Goal: Task Accomplishment & Management: Use online tool/utility

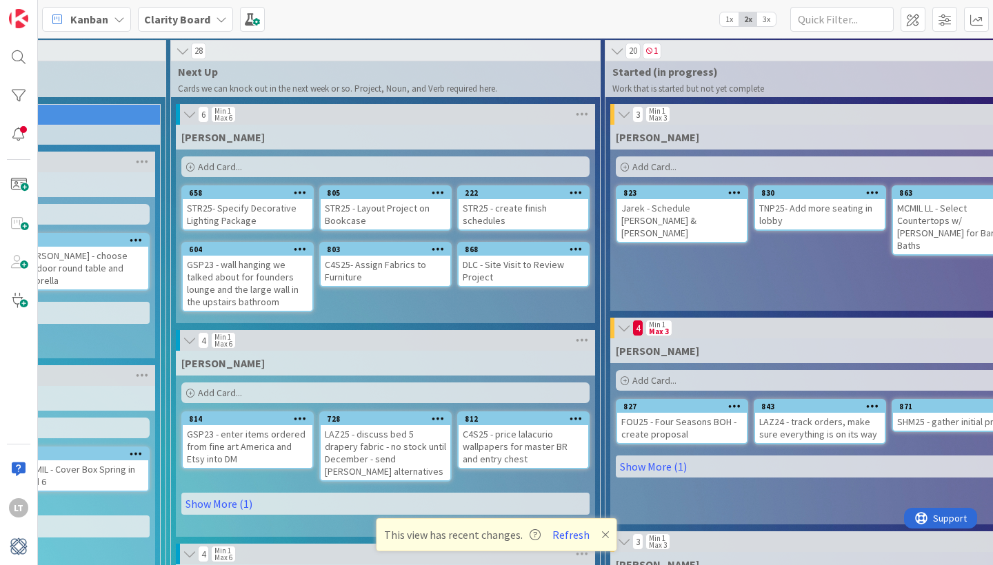
scroll to position [1, 597]
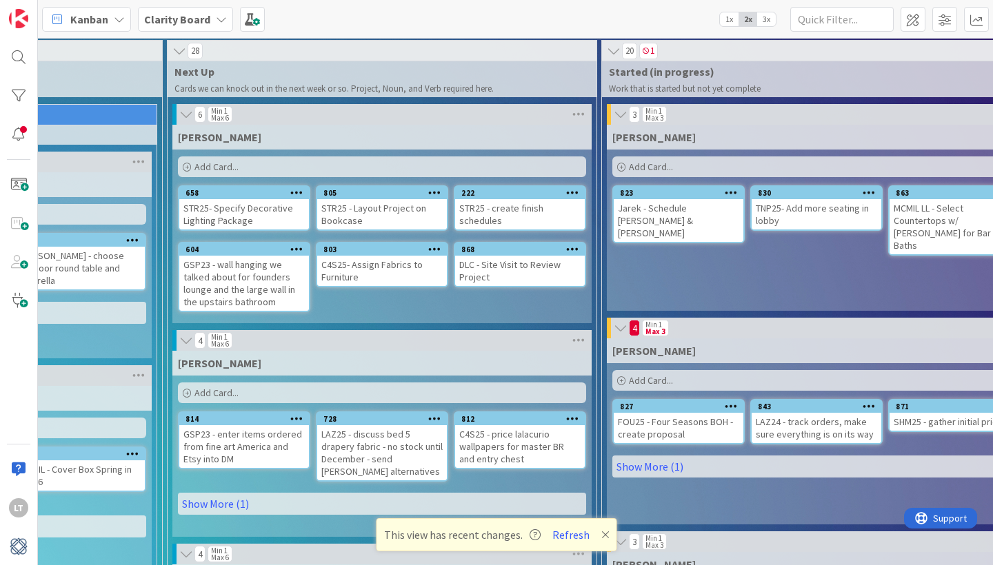
click at [754, 379] on div "Add Card..." at bounding box center [816, 380] width 408 height 21
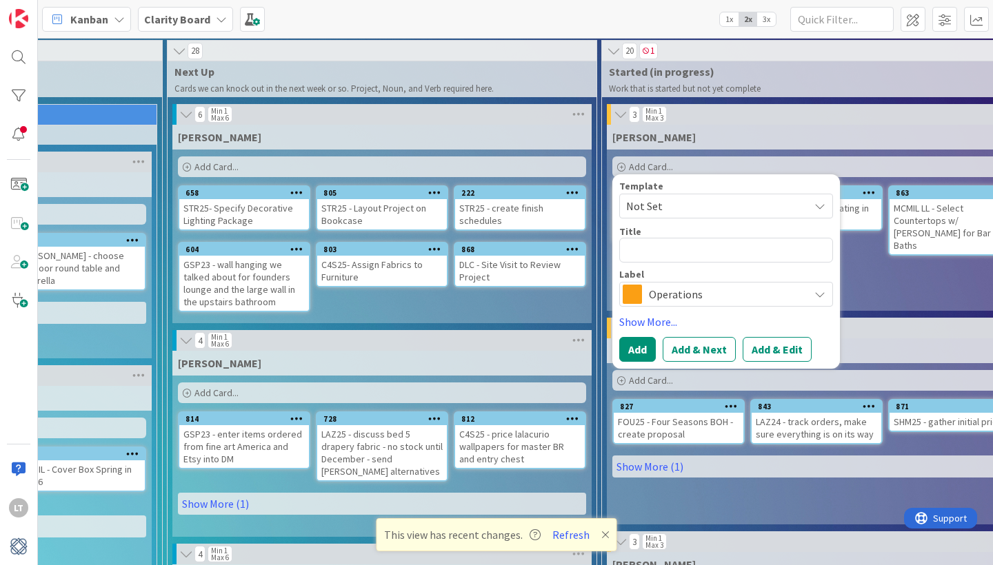
type textarea "x"
type textarea "T"
type textarea "x"
type textarea "TN"
type textarea "x"
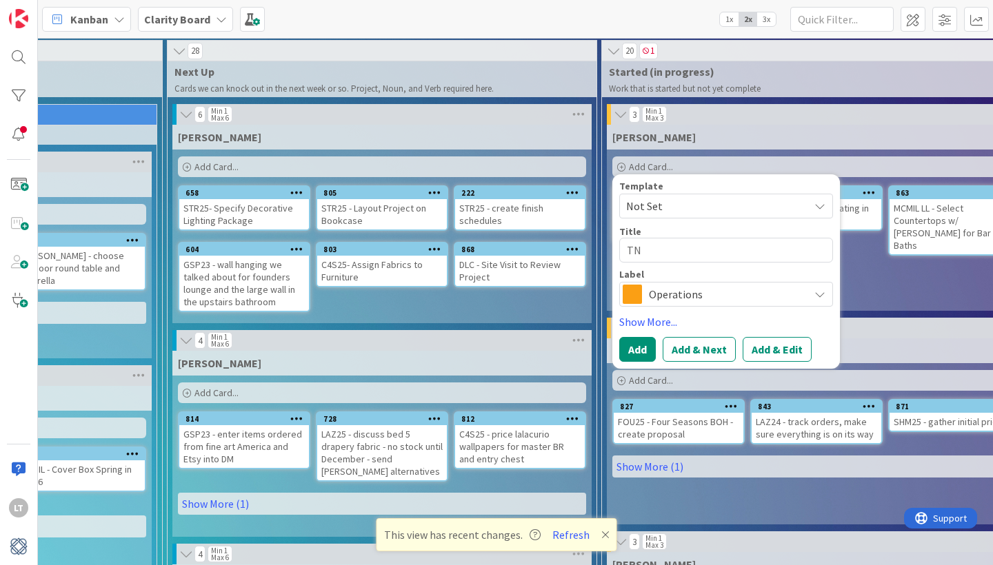
type textarea "TNP"
type textarea "x"
type textarea "TNP2"
type textarea "x"
type textarea "TNP25"
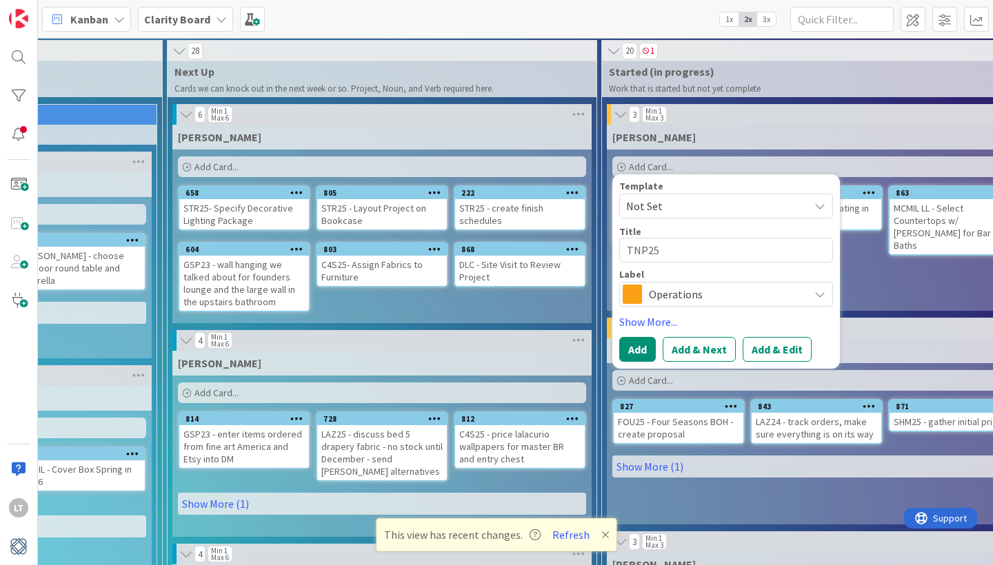
type textarea "x"
type textarea "TNP25"
type textarea "x"
type textarea "TNP25 -"
type textarea "x"
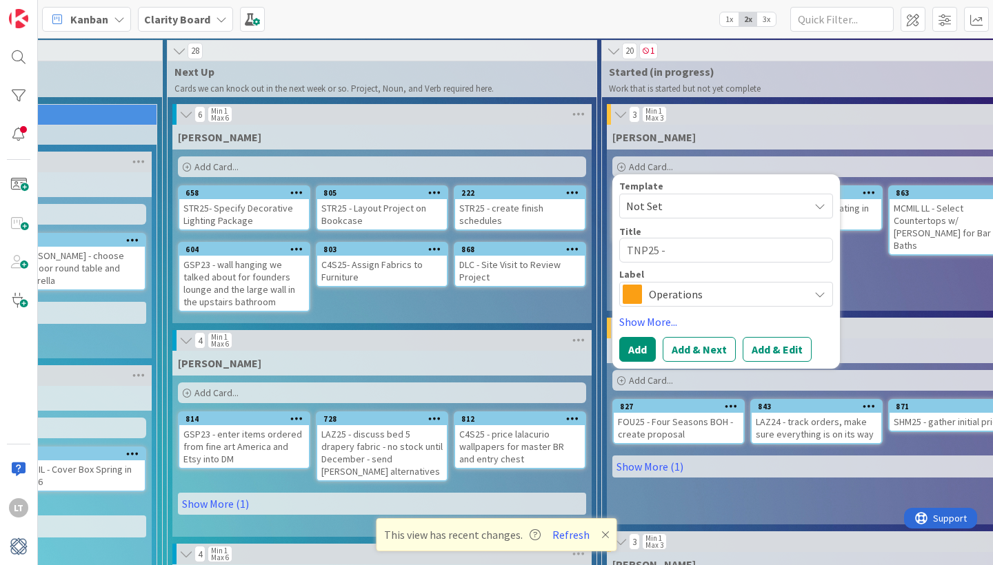
type textarea "TNP25 -"
type textarea "x"
type textarea "TNP25 - o"
type textarea "x"
type textarea "TNP25 - or"
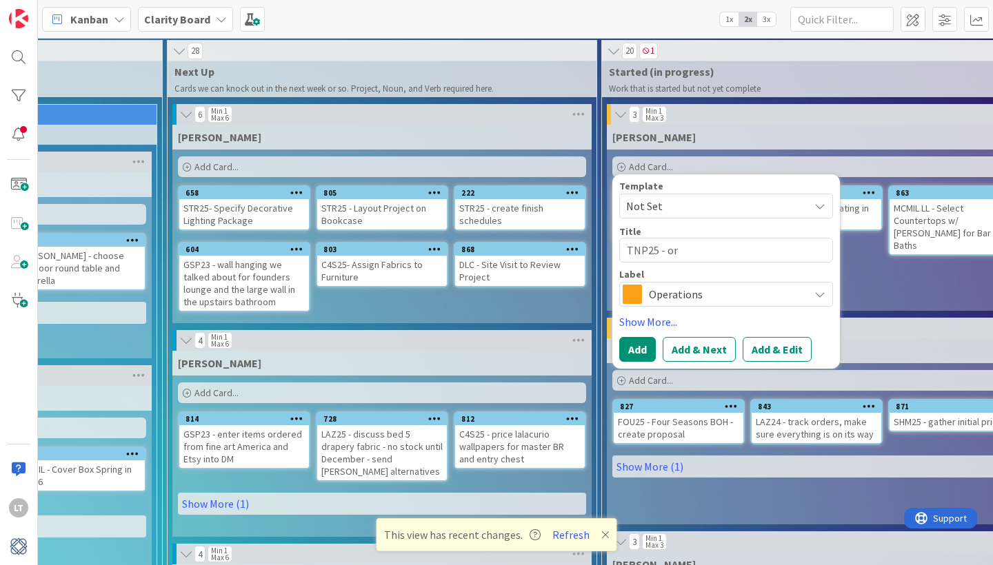
type textarea "x"
type textarea "TNP25 - ord"
type textarea "x"
type textarea "TNP25 - orde"
type textarea "x"
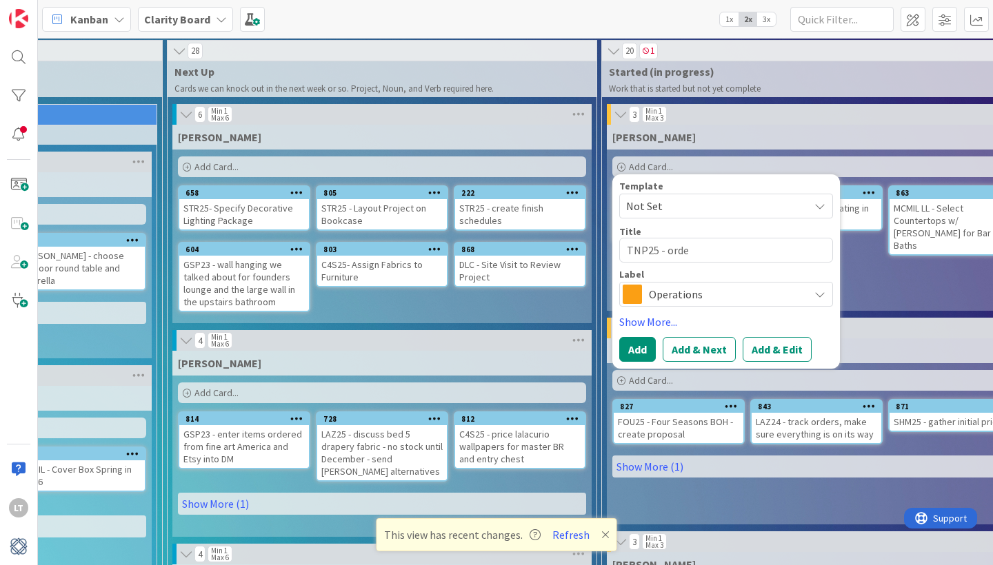
type textarea "TNP25 - order"
type textarea "x"
type textarea "TNP25 - order"
type textarea "x"
type textarea "TNP25 - order w"
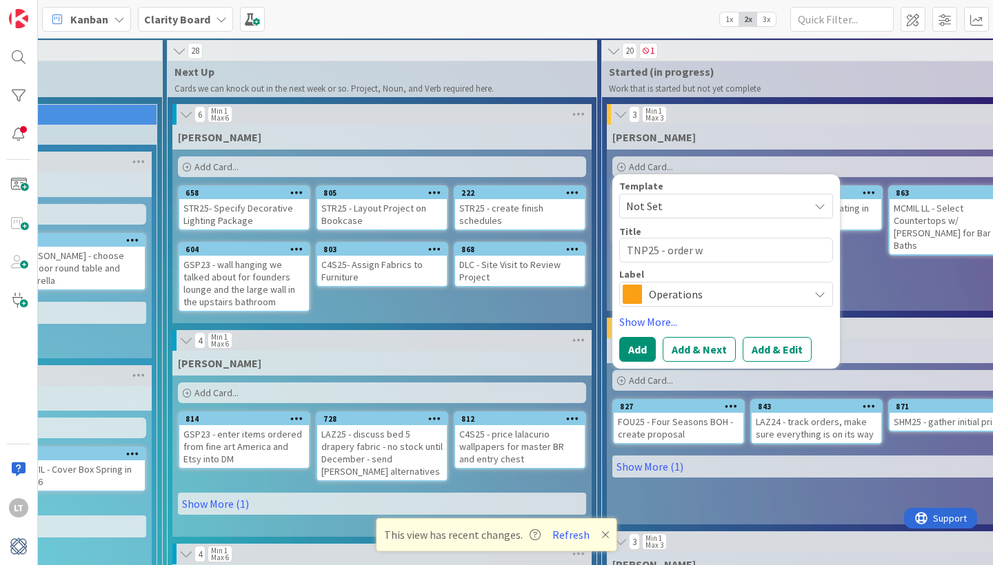
type textarea "x"
type textarea "TNP25 - order wa"
type textarea "x"
type textarea "TNP25 - order wal"
type textarea "x"
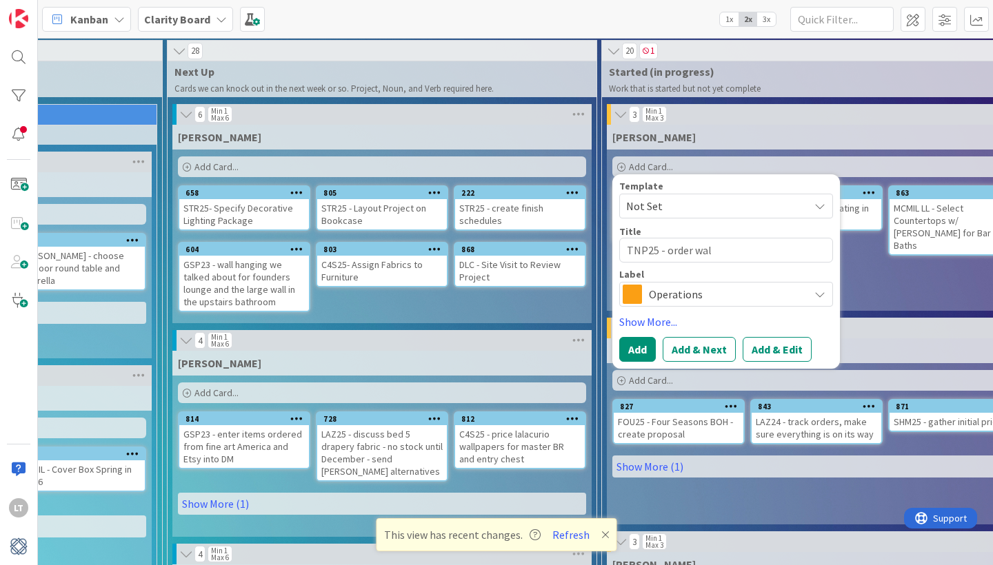
type textarea "TNP25 - order wall"
type textarea "x"
type textarea "TNP25 - order wallp"
type textarea "x"
type textarea "TNP25 - order wallpa"
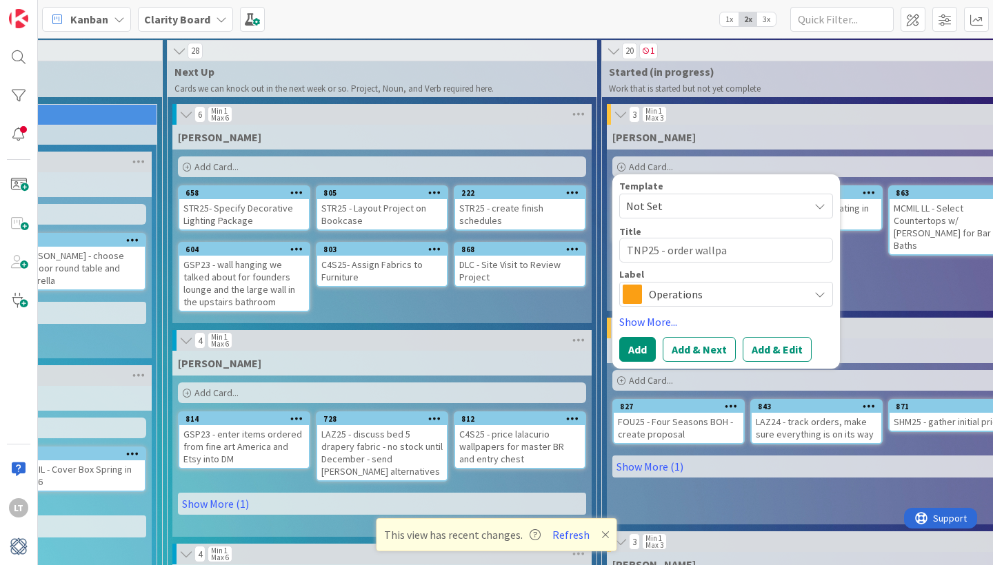
type textarea "x"
type textarea "TNP25 - order wallpap"
type textarea "x"
type textarea "TNP25 - order wallpape"
type textarea "x"
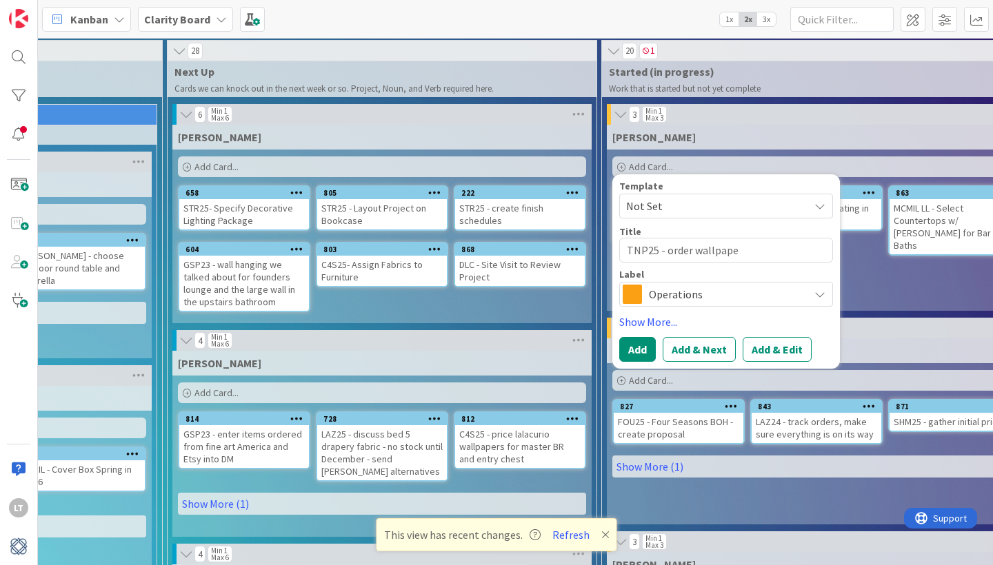
type textarea "TNP25 - order wallpaper"
type textarea "x"
type textarea "TNP25 - order wallpaper"
type textarea "x"
type textarea "TNP25 - order wallpaper s"
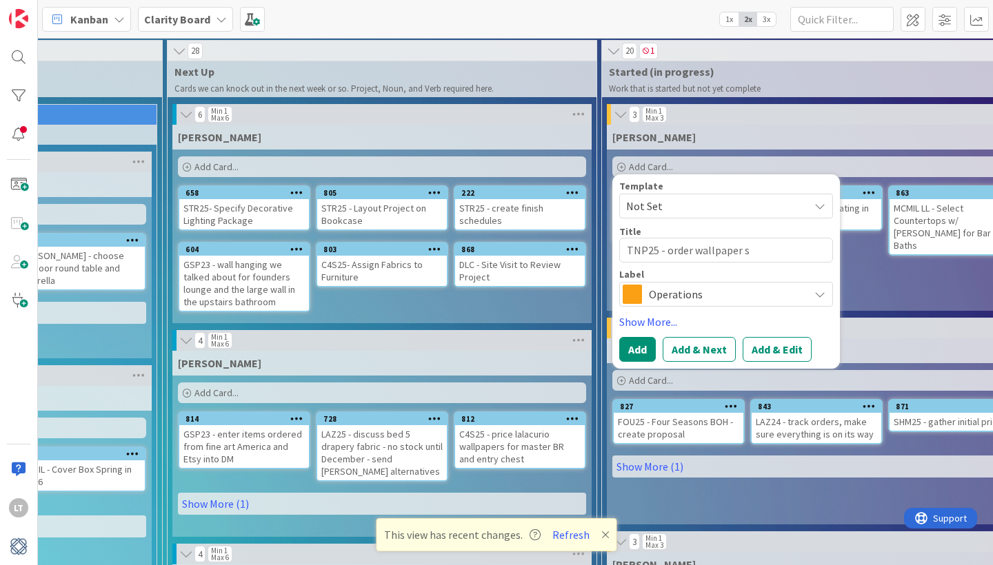
type textarea "x"
type textarea "TNP25 - order wallpaper sa"
type textarea "x"
type textarea "TNP25 - order wallpaper [PERSON_NAME]"
type textarea "x"
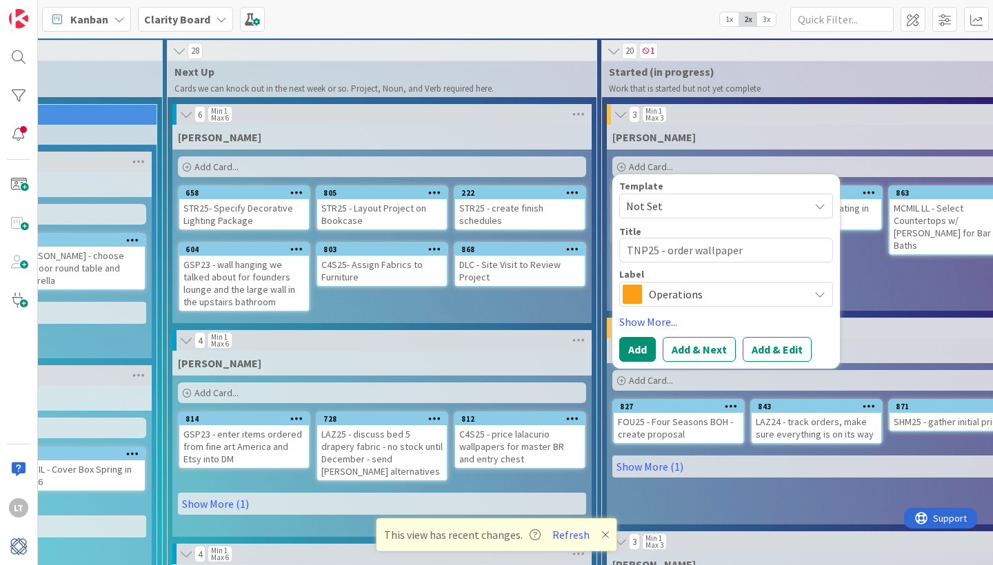
type textarea "TNP25 - order wallpaper samp"
type textarea "x"
type textarea "TNP25 - order wallpaper sampl"
type textarea "x"
type textarea "TNP25 - order wallpaper sample"
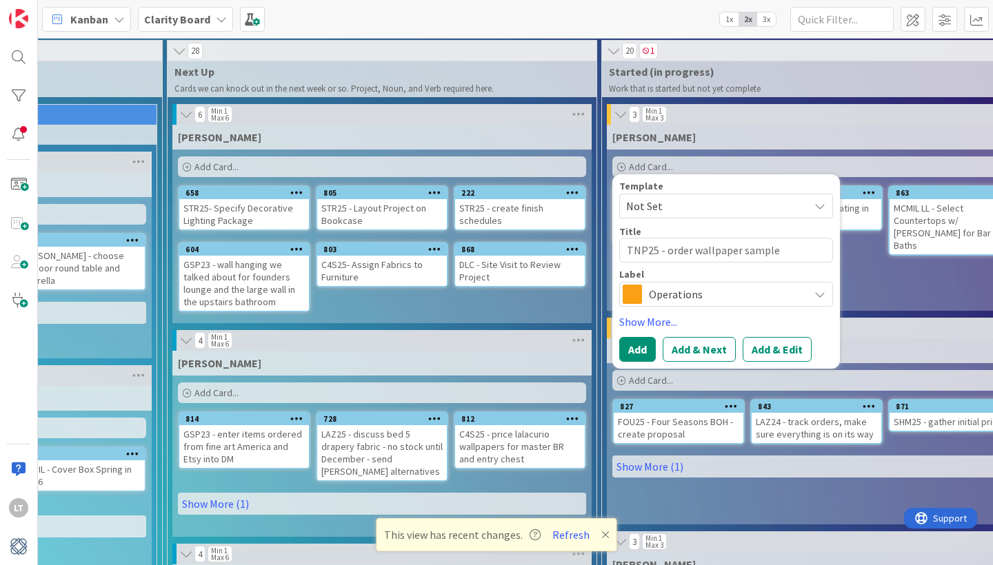
type textarea "x"
type textarea "TNP25 - order wallpaper samples"
click at [703, 296] on span "Operations" at bounding box center [725, 294] width 153 height 19
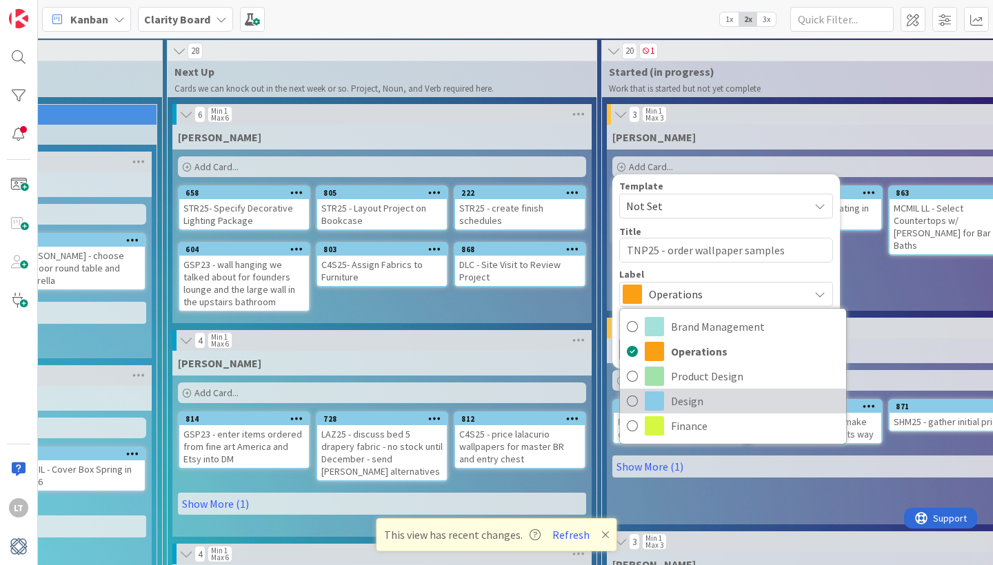
click at [678, 403] on span "Design" at bounding box center [755, 401] width 168 height 21
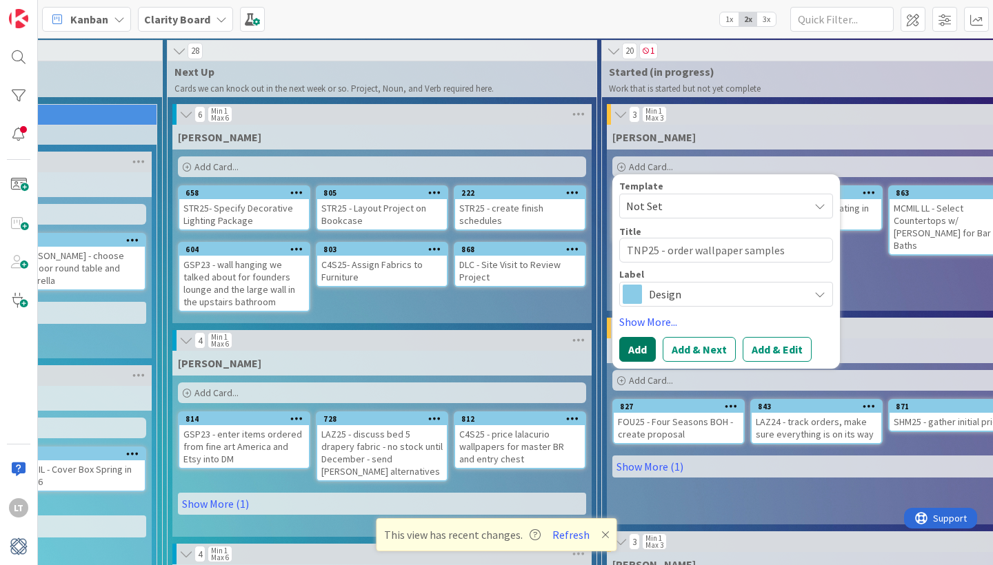
click at [646, 353] on button "Add" at bounding box center [637, 349] width 37 height 25
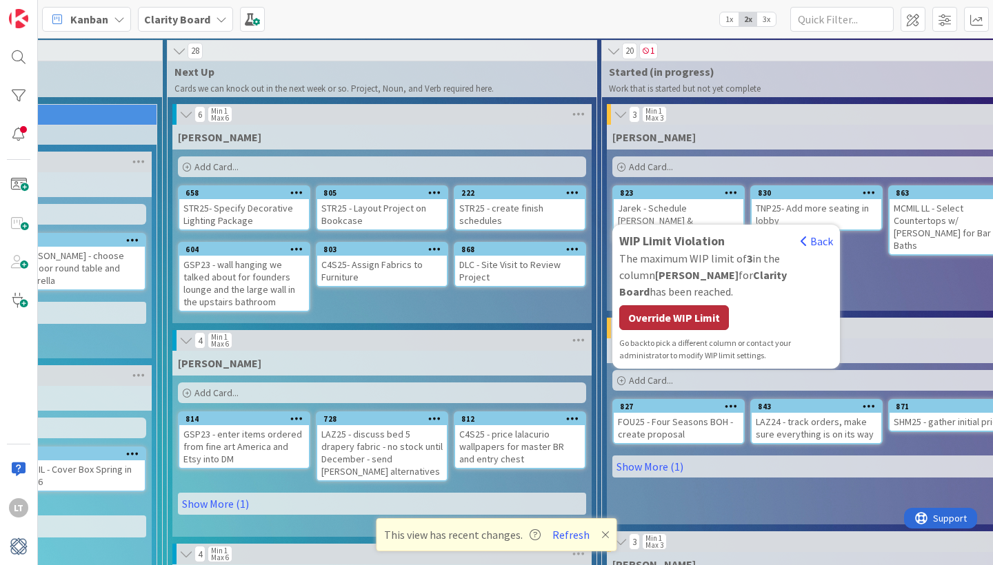
click at [654, 319] on div "Override WIP Limit" at bounding box center [674, 317] width 110 height 25
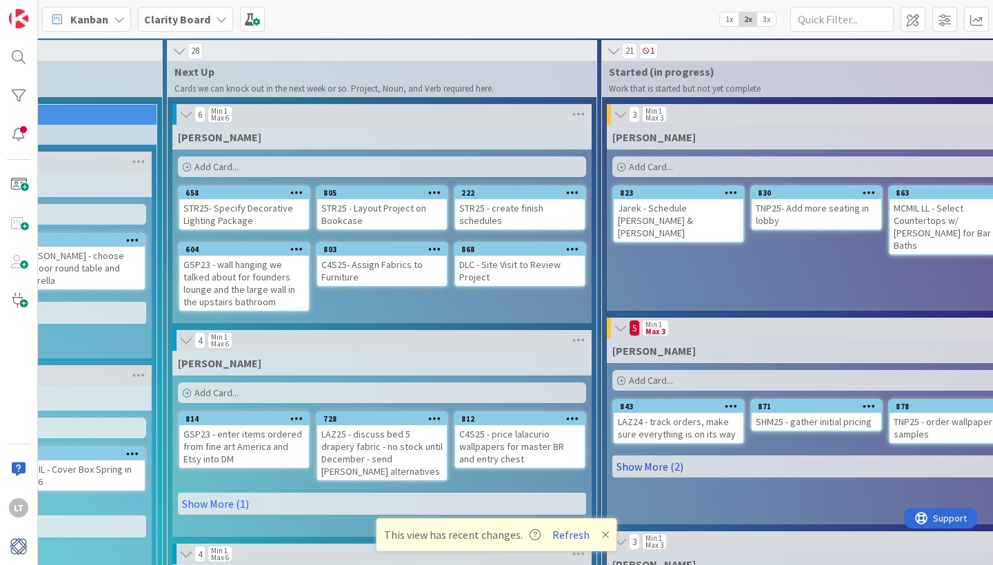
click at [674, 465] on link "Show More (2)" at bounding box center [816, 467] width 408 height 22
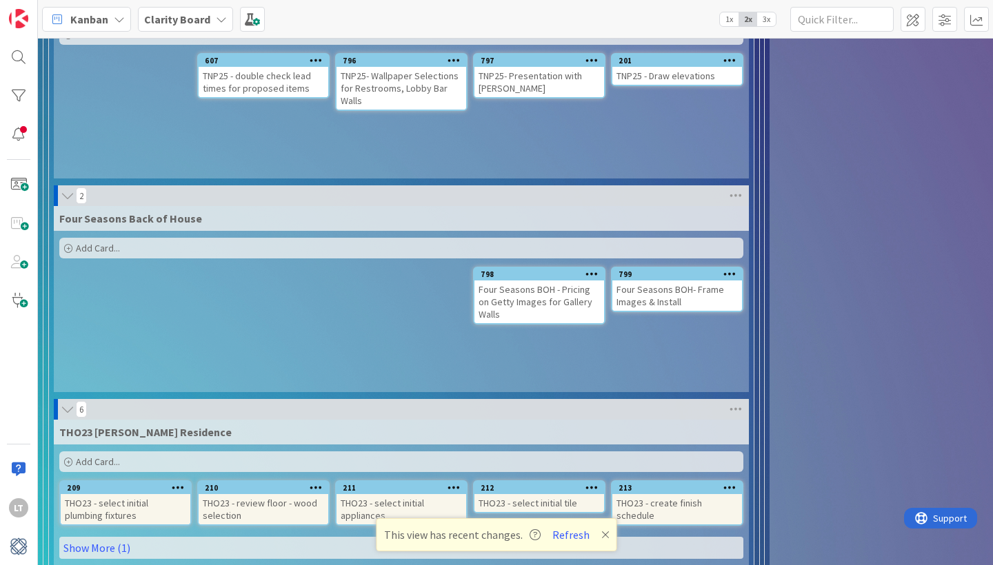
scroll to position [2325, 0]
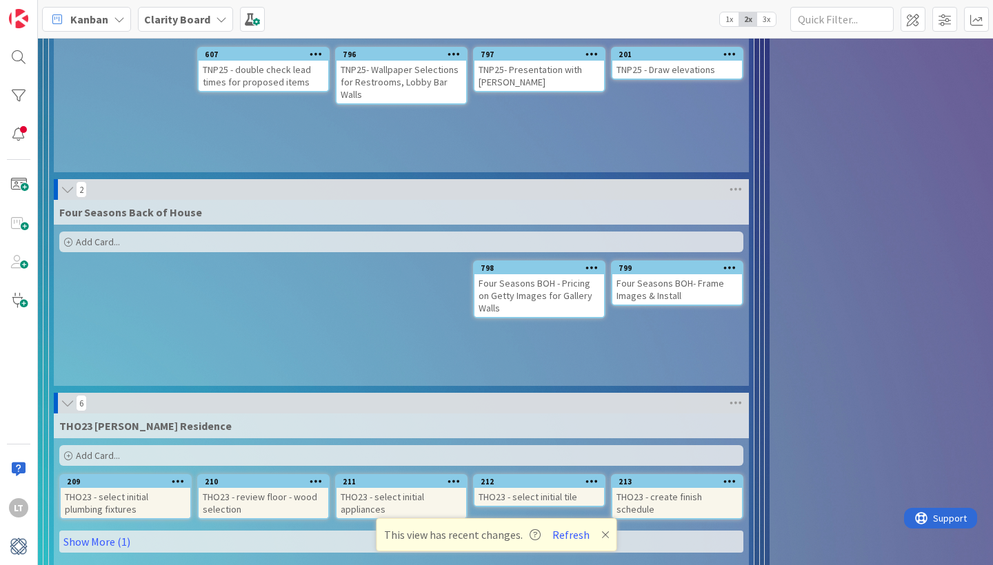
click at [380, 245] on div "Add Card..." at bounding box center [401, 242] width 684 height 21
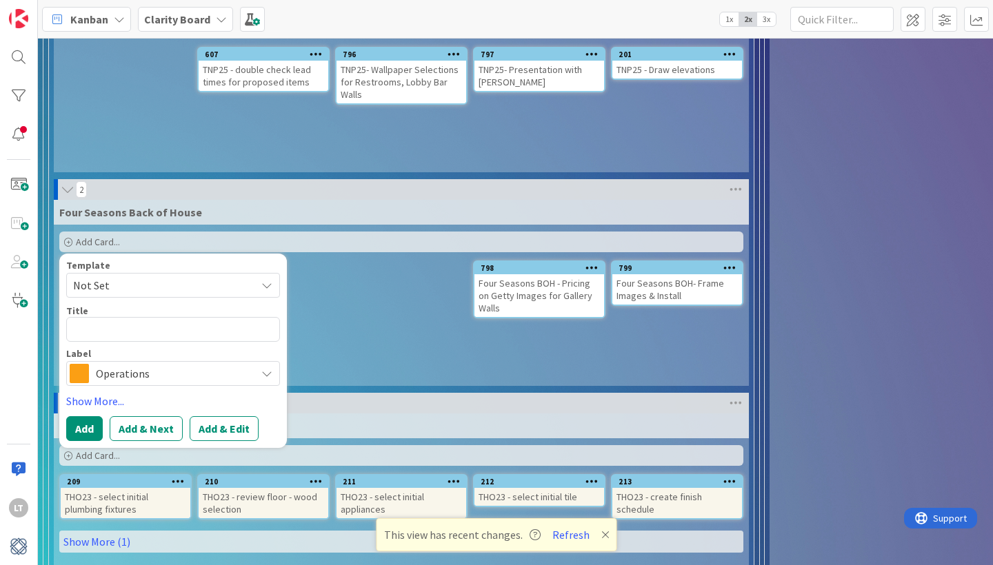
type textarea "x"
type textarea "s"
type textarea "x"
type textarea "F"
type textarea "x"
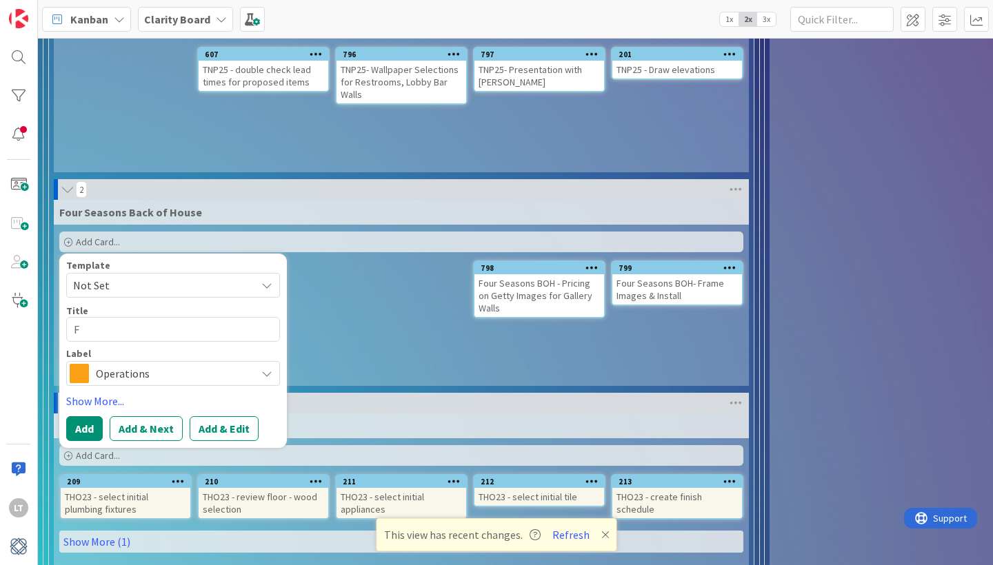
type textarea "FO"
type textarea "x"
type textarea "FOu"
type textarea "x"
type textarea "FO"
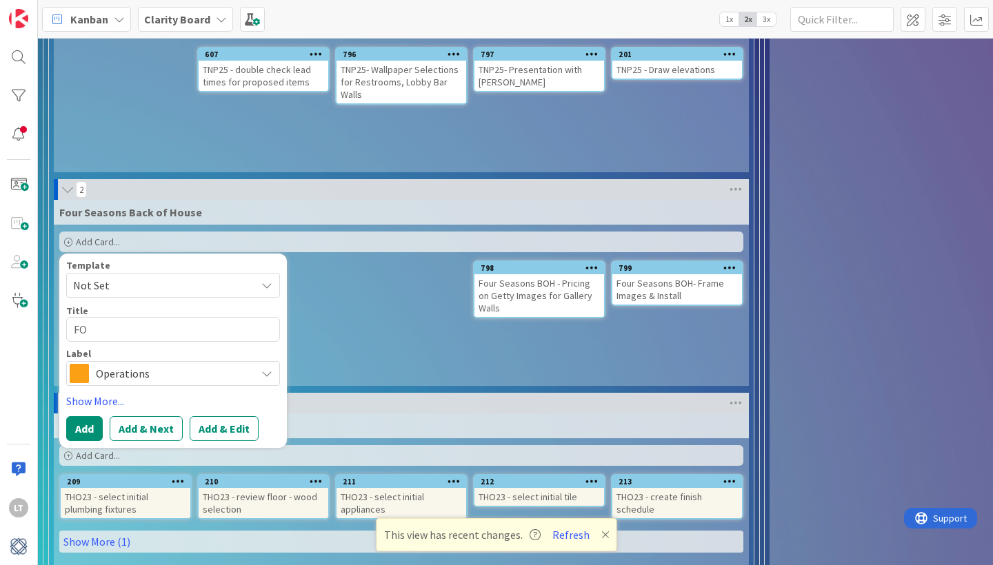
type textarea "x"
type textarea "FOu"
type textarea "x"
type textarea "FOu2"
type textarea "x"
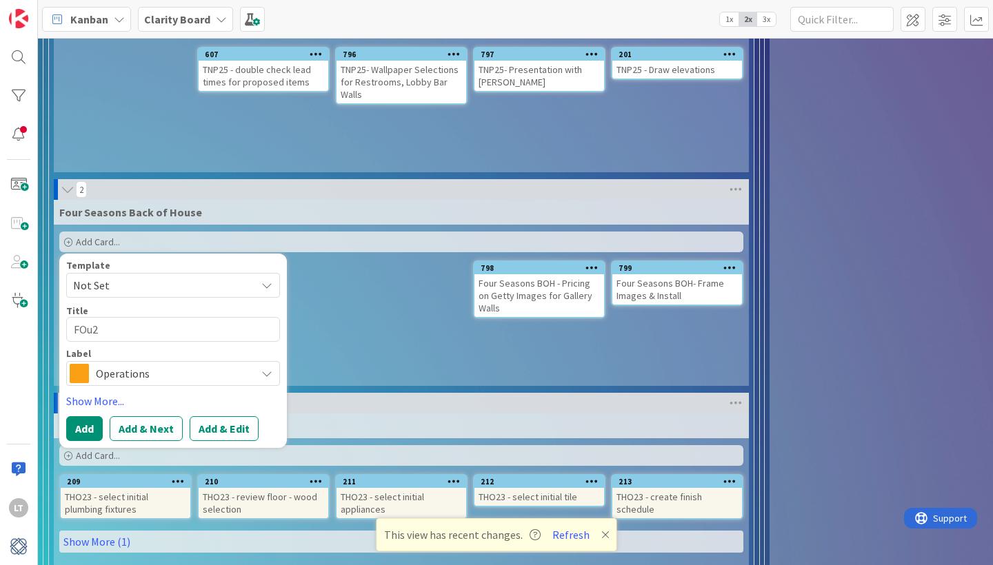
type textarea "FOu25"
type textarea "x"
type textarea "FOu25"
type textarea "x"
type textarea "FOu25 -"
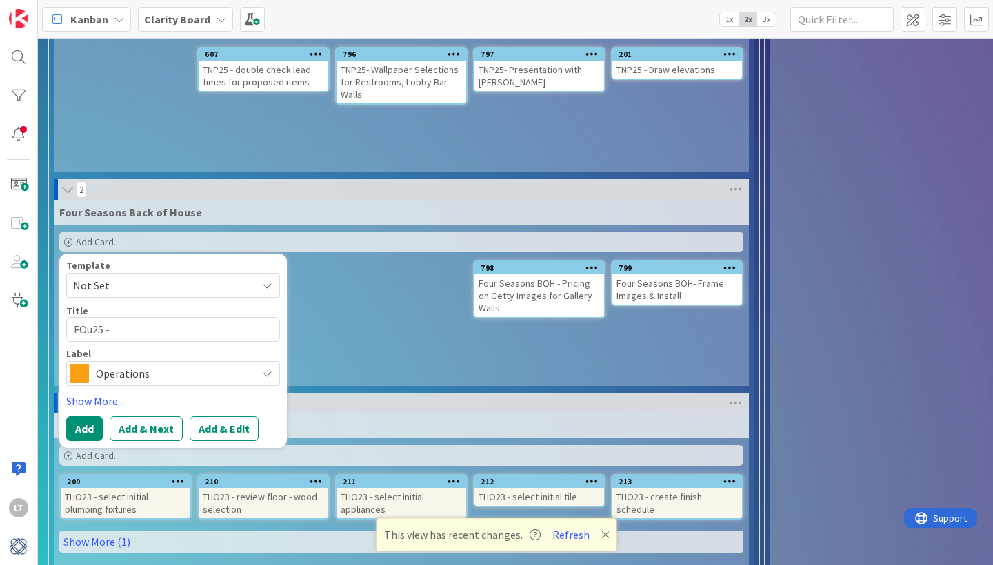
type textarea "x"
type textarea "FOu25 -"
type textarea "x"
type textarea "FOu25 -"
type textarea "x"
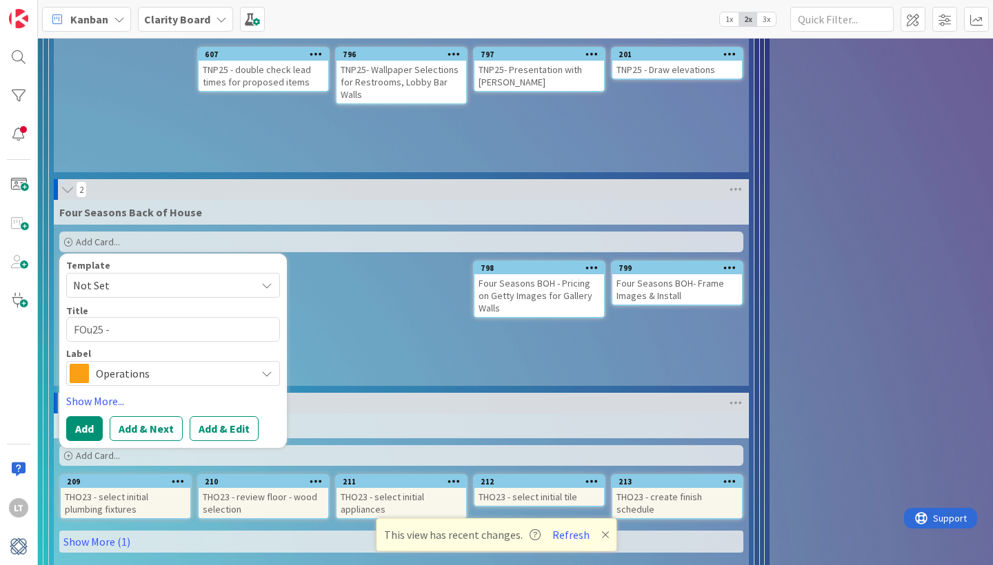
type textarea "FOu25"
type textarea "x"
type textarea "FOu25"
type textarea "x"
type textarea "FOu2"
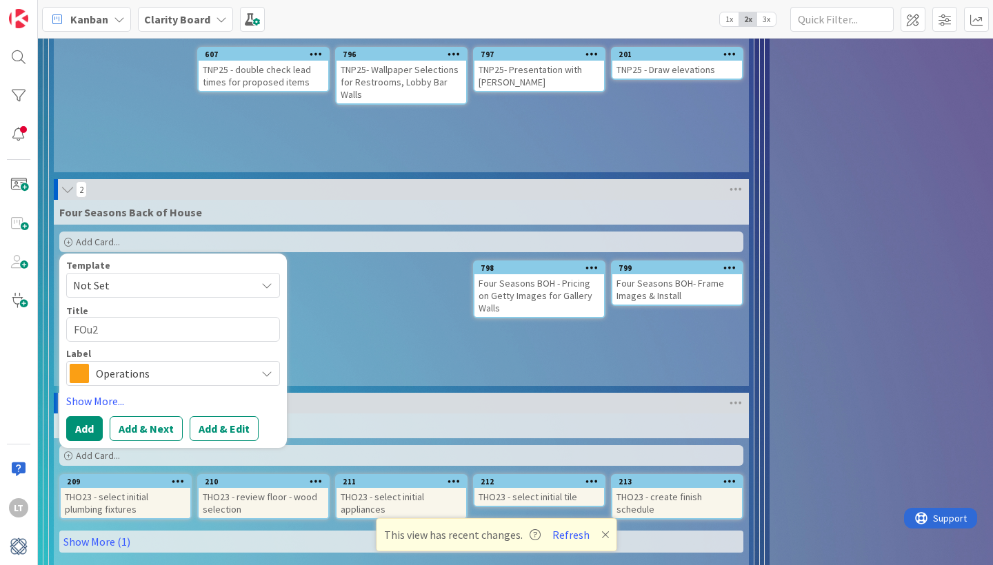
type textarea "x"
type textarea "FOu"
type textarea "x"
type textarea "FO"
type textarea "x"
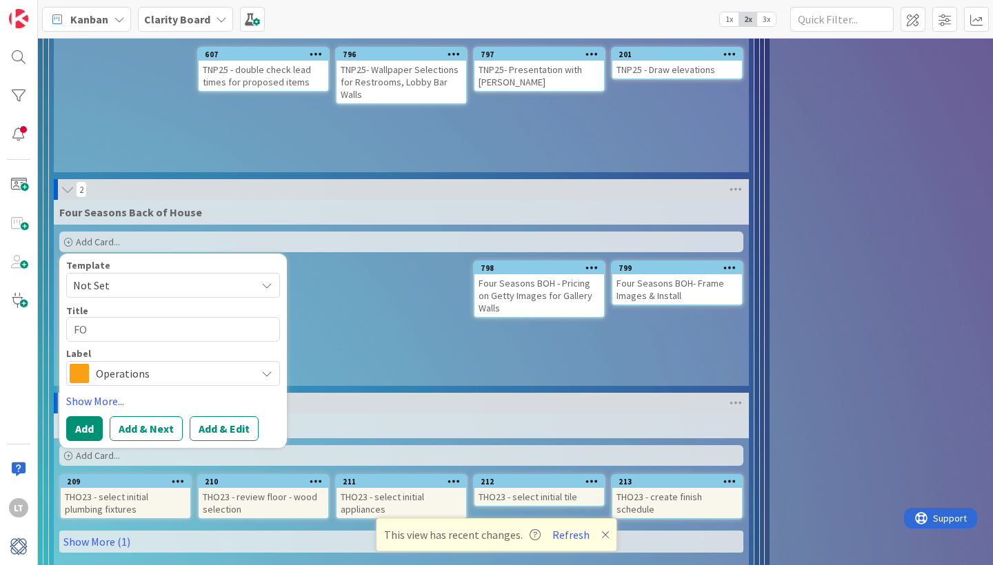
type textarea "[PERSON_NAME]"
type textarea "x"
type textarea "FOYU"
type textarea "x"
type textarea "[PERSON_NAME]"
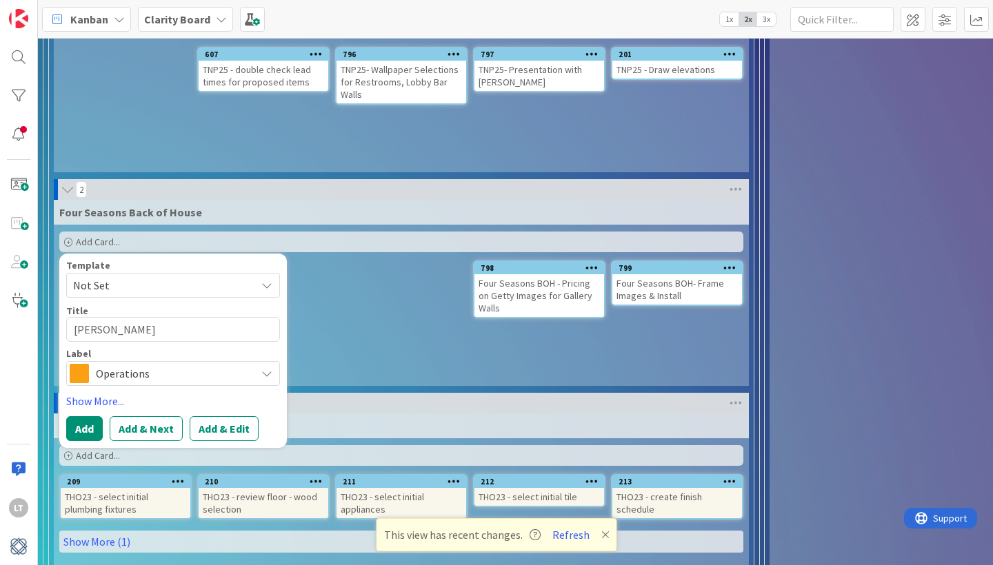
type textarea "x"
type textarea "FO"
type textarea "x"
type textarea "FOU"
type textarea "x"
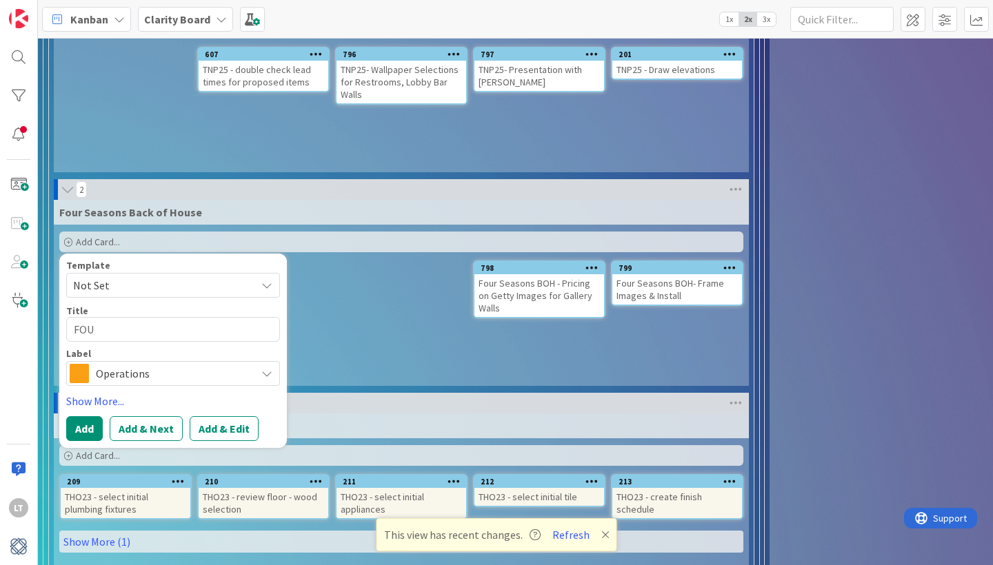
type textarea "FOU2"
type textarea "x"
type textarea "FOU25"
type textarea "x"
type textarea "FOU25"
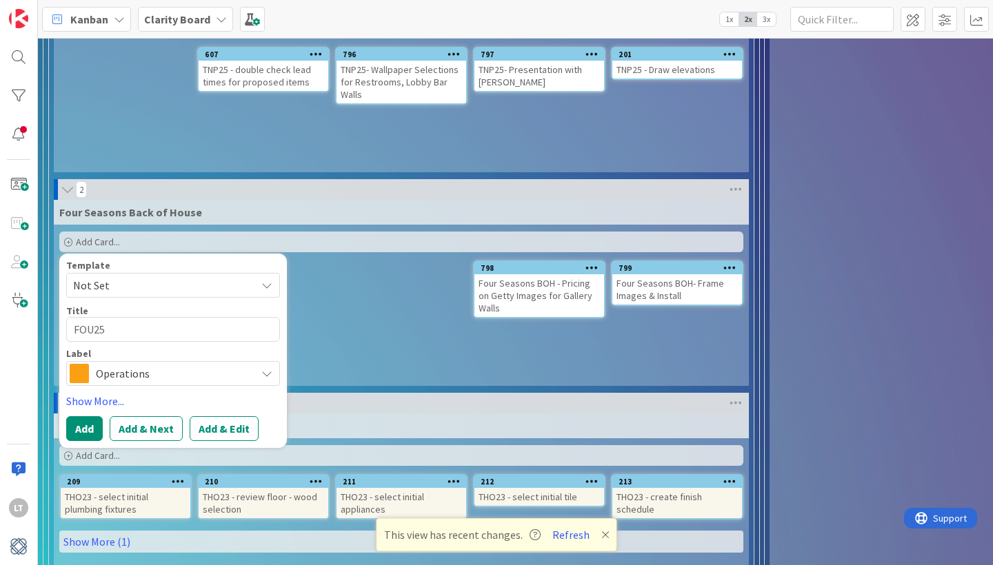
type textarea "x"
type textarea "FOU25 -"
type textarea "x"
type textarea "FOU25 -"
type textarea "x"
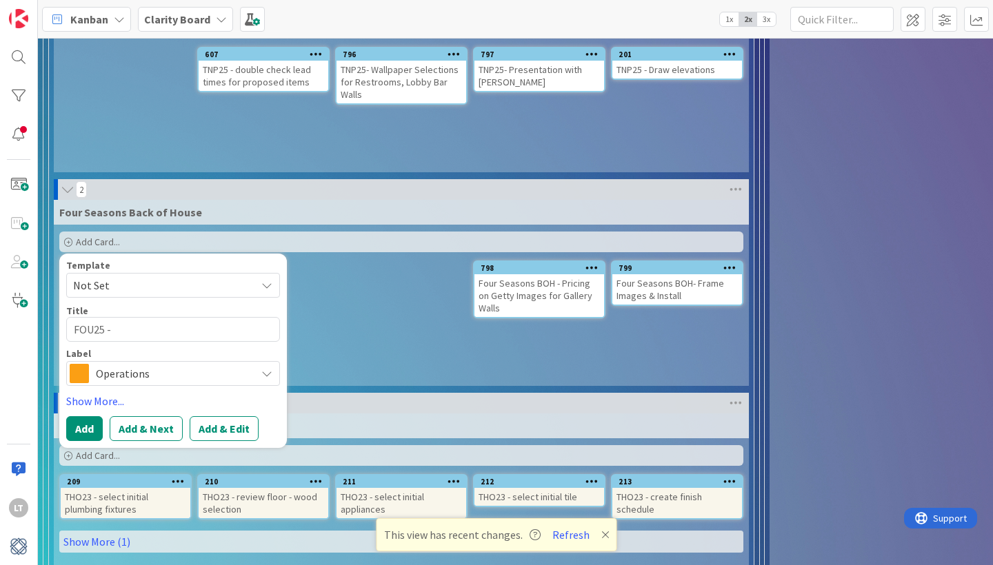
type textarea "FOU25 - s"
type textarea "x"
type textarea "FOU25 - sc"
type textarea "x"
type textarea "FOU25 - sch"
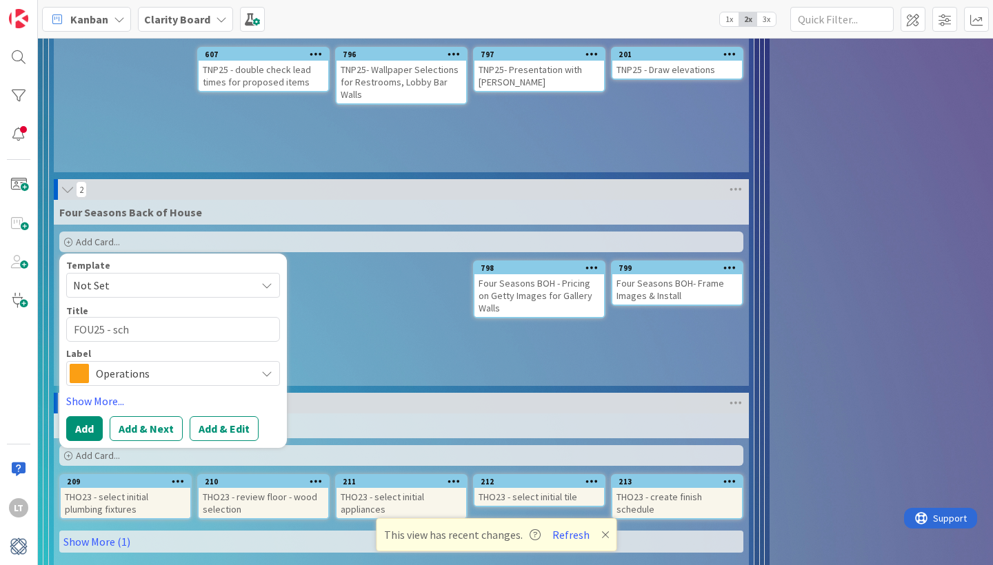
type textarea "x"
type textarea "FOU25 - sche"
type textarea "x"
type textarea "FOU25 - sched"
type textarea "x"
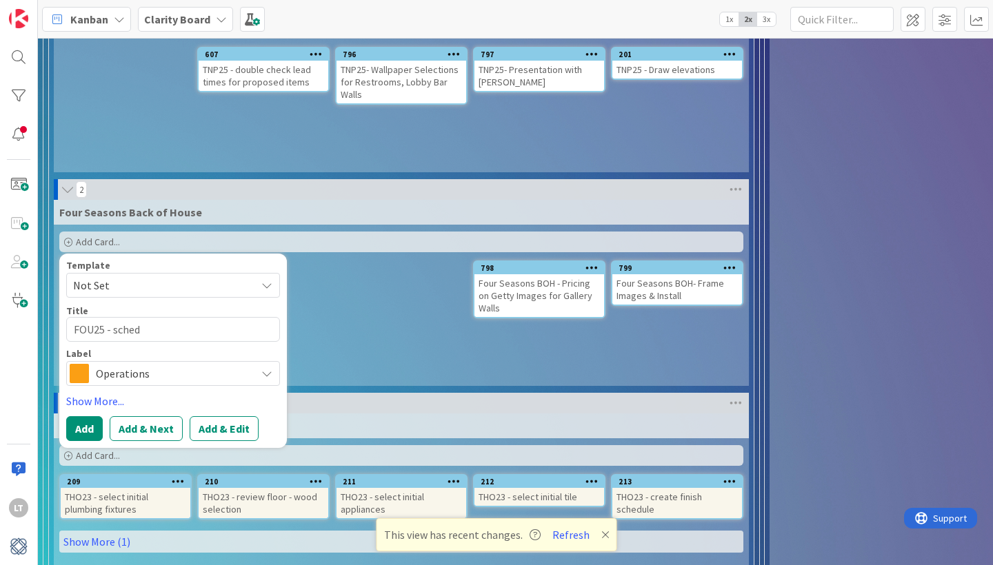
type textarea "FOU25 - schedu"
type textarea "x"
type textarea "FOU25 - schedul"
type textarea "x"
type textarea "FOU25 - schedule"
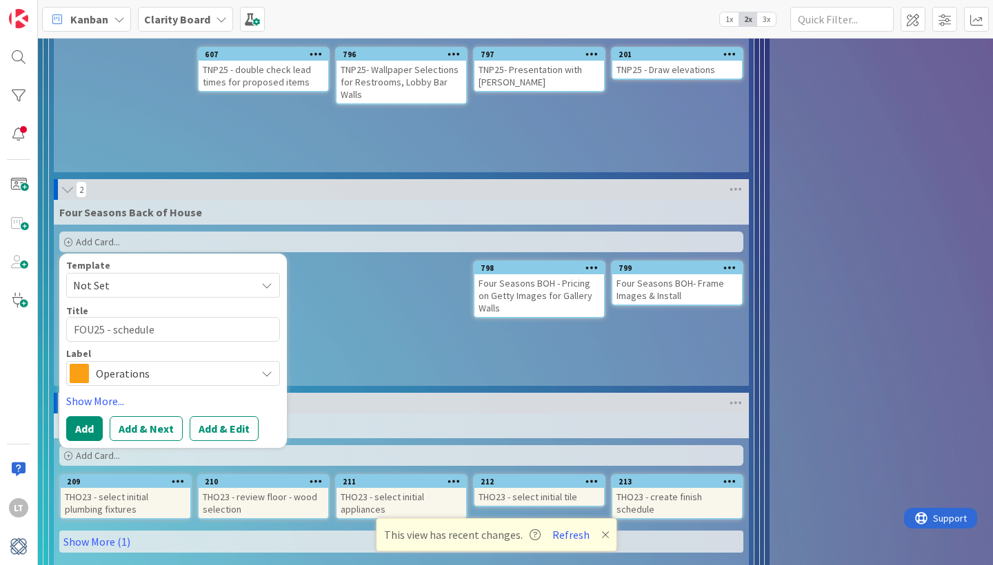
type textarea "x"
type textarea "FOU25 - schedule"
type textarea "x"
type textarea "FOU25 - schedule p"
type textarea "x"
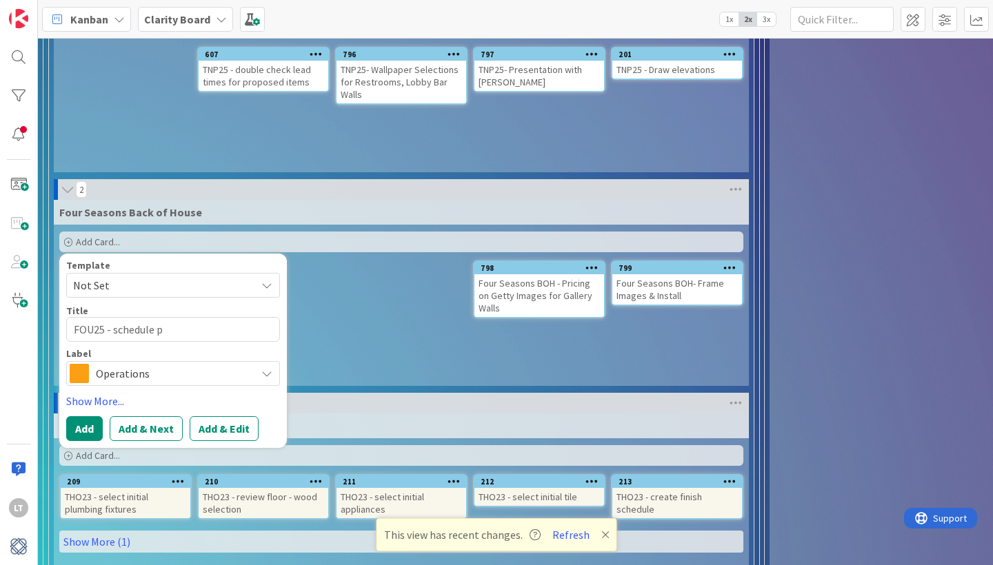
type textarea "FOU25 - schedule pa"
type textarea "x"
type textarea "FOU25 - schedule pai"
type textarea "x"
type textarea "FOU25 - schedule pain"
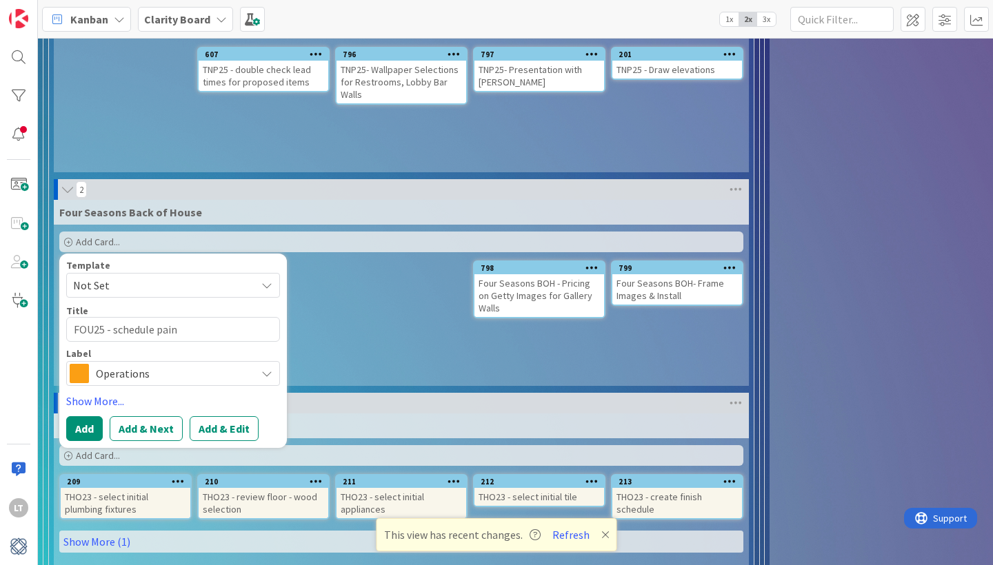
type textarea "x"
type textarea "FOU25 - schedule paing"
type textarea "x"
type textarea "FOU25 - schedule painge"
type textarea "x"
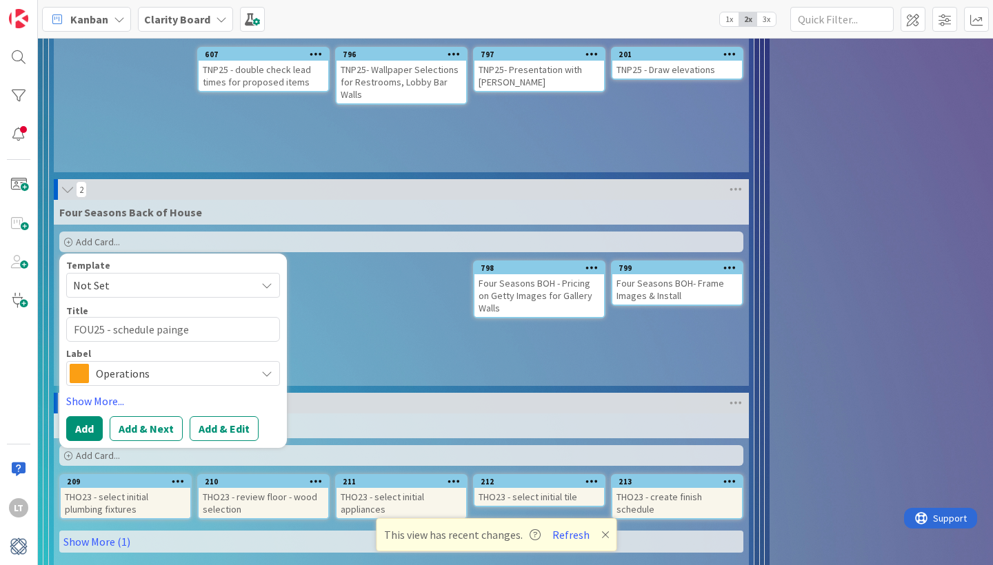
type textarea "FOU25 - schedule painger"
type textarea "x"
type textarea "FOU25 - schedule painge"
type textarea "x"
type textarea "FOU25 - schedule paing"
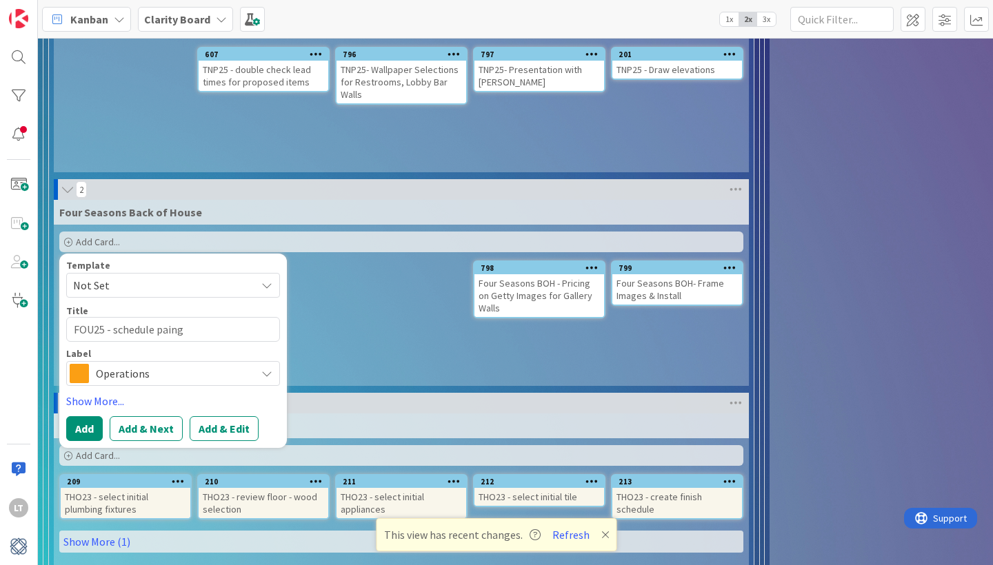
type textarea "x"
type textarea "FOU25 - schedule pain"
type textarea "x"
type textarea "FOU25 - schedule paint"
type textarea "x"
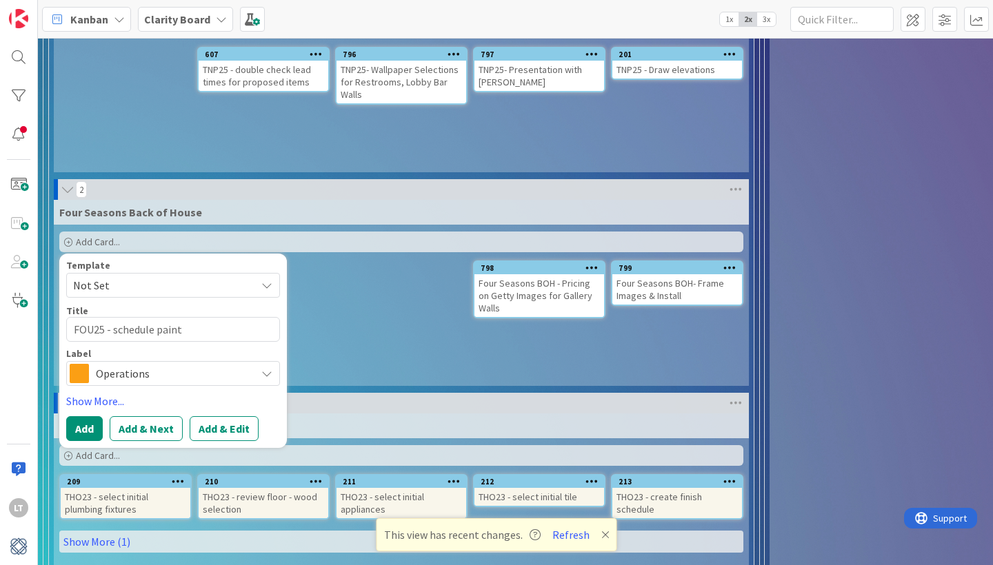
type textarea "FOU25 - schedule painte"
type textarea "x"
type textarea "FOU25 - schedule painter"
click at [256, 374] on div "Operations" at bounding box center [173, 373] width 214 height 25
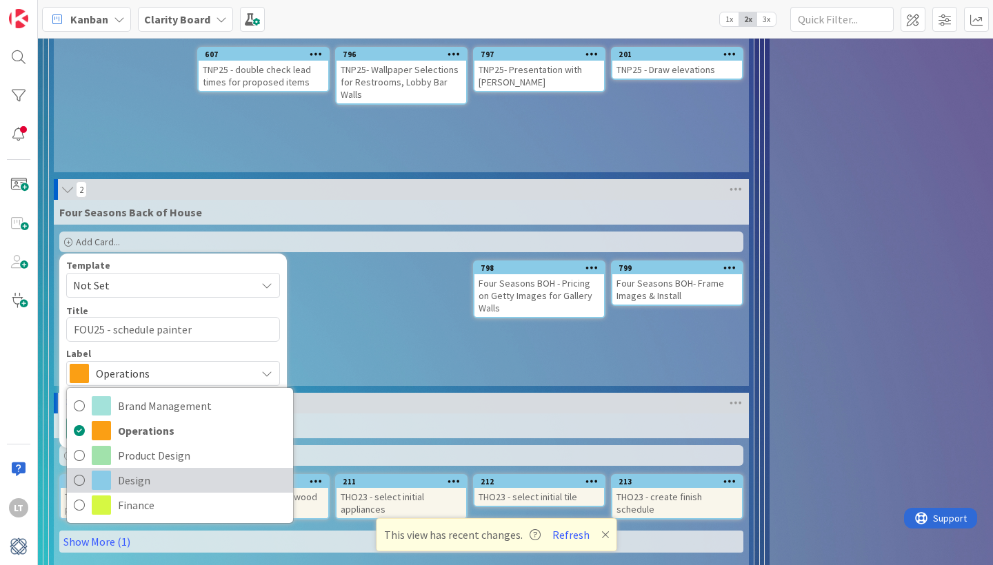
click at [212, 475] on span "Design" at bounding box center [202, 480] width 168 height 21
type textarea "x"
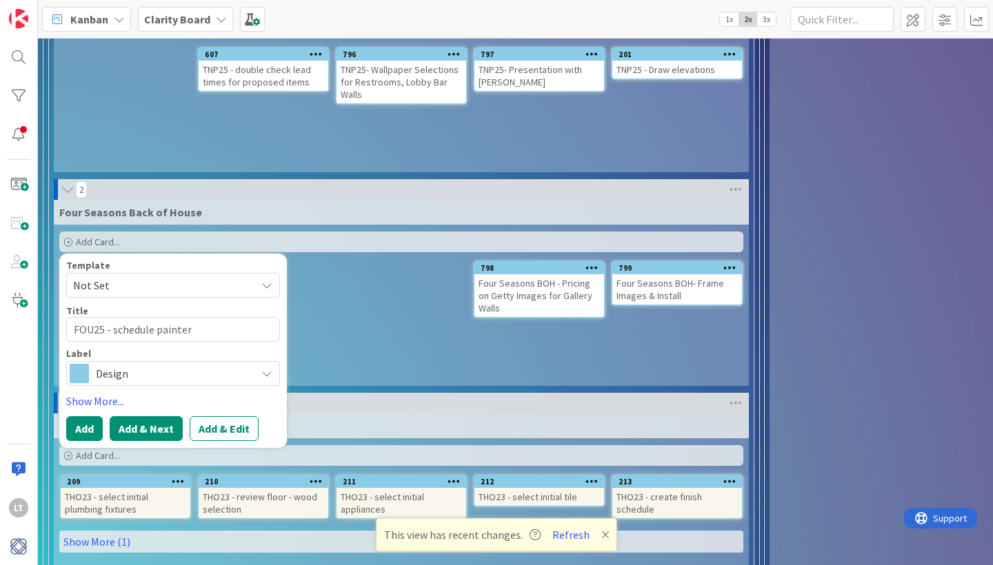
click at [138, 423] on button "Add & Next" at bounding box center [146, 428] width 73 height 25
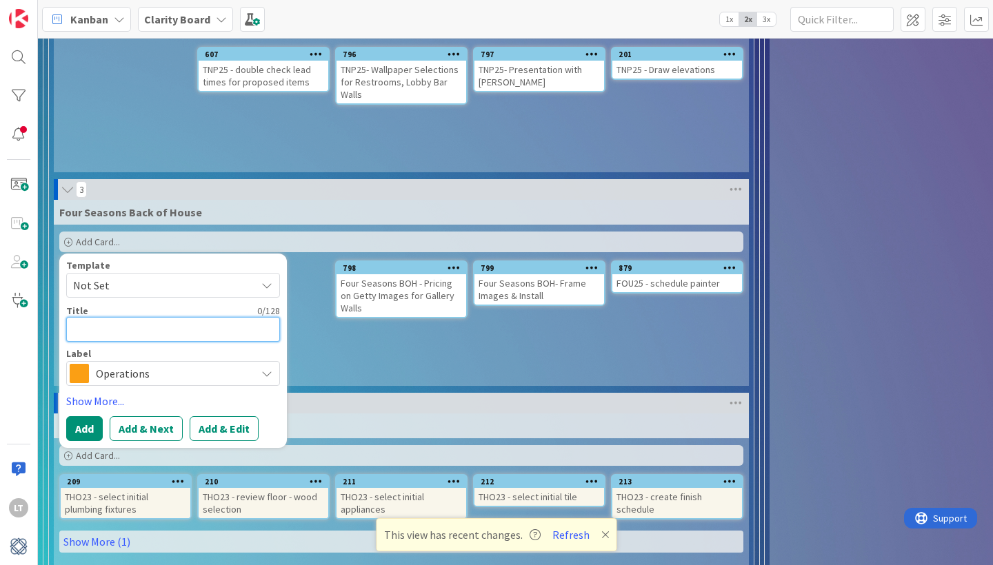
click at [130, 330] on textarea at bounding box center [173, 329] width 214 height 25
type textarea "x"
type textarea "F"
type textarea "x"
type textarea "FO"
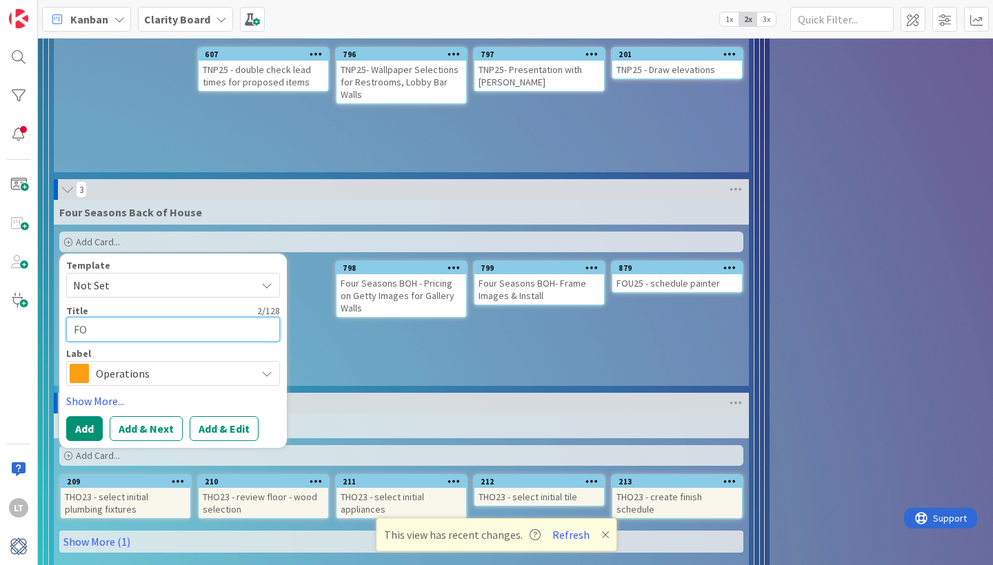
type textarea "x"
type textarea "FOU"
type textarea "x"
type textarea "[PERSON_NAME]"
type textarea "x"
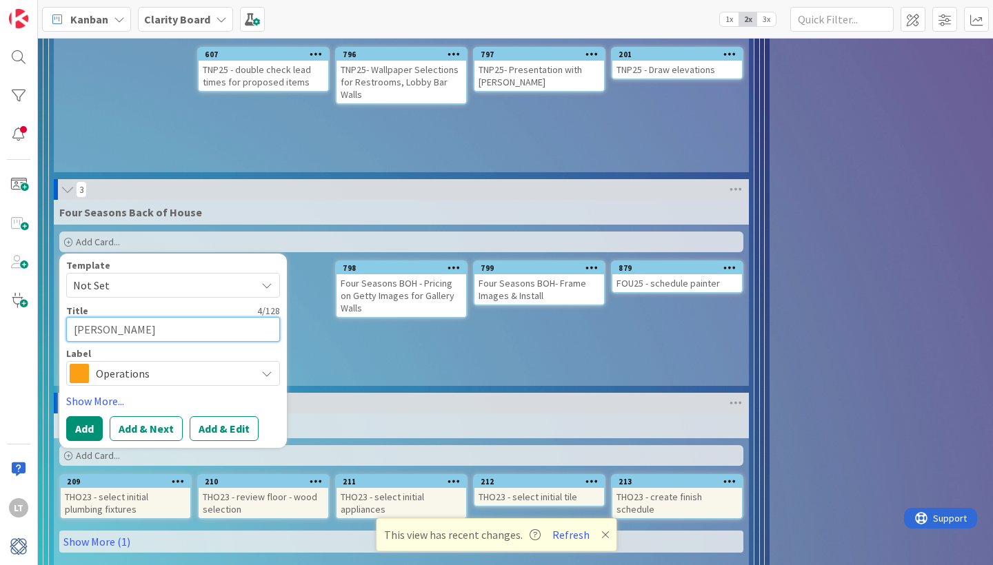
type textarea "FOU"
type textarea "x"
type textarea "FOU2"
type textarea "x"
type textarea "FOU25"
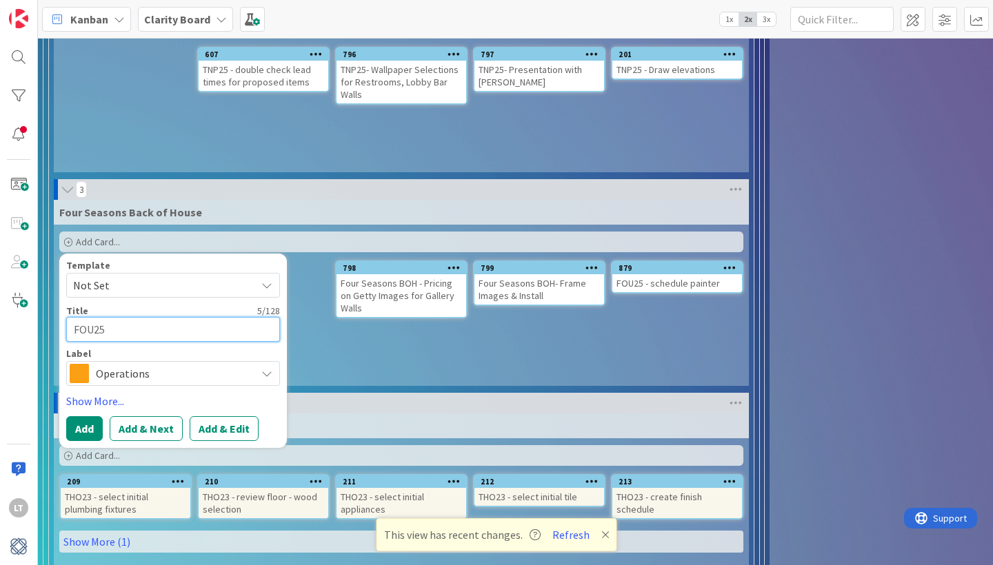
type textarea "x"
type textarea "FOU25"
type textarea "x"
type textarea "FOU25 -"
type textarea "x"
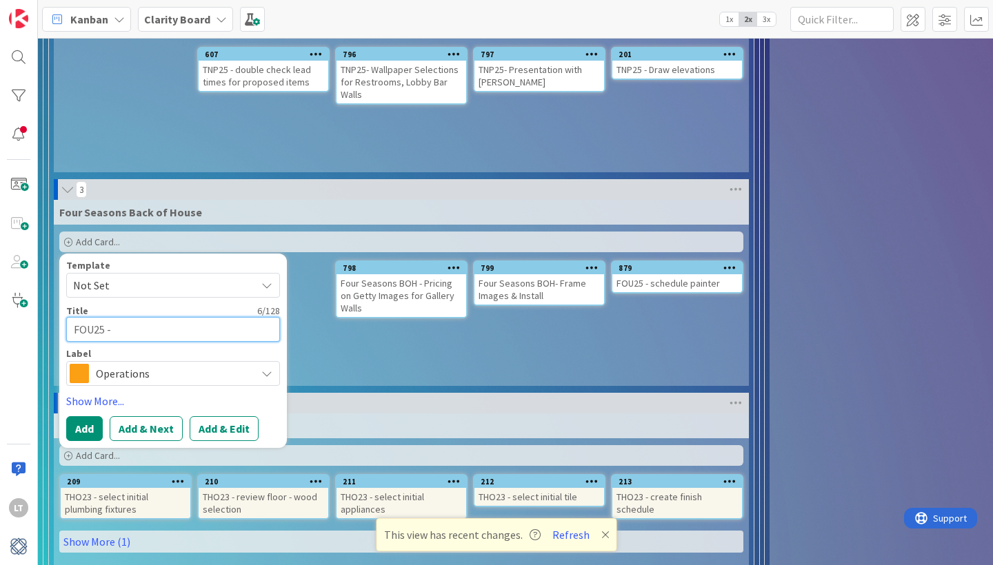
type textarea "FOU25 -"
type textarea "x"
type textarea "FOU25 - o"
type textarea "x"
type textarea "FOU25 - or"
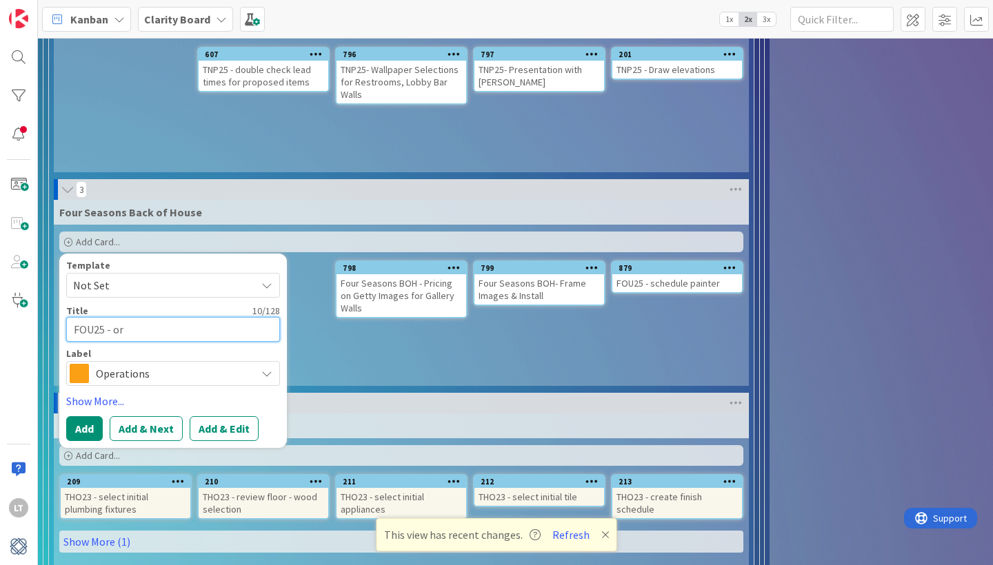
type textarea "x"
type textarea "FOU25 - ore"
type textarea "x"
type textarea "FOU25 - or"
type textarea "x"
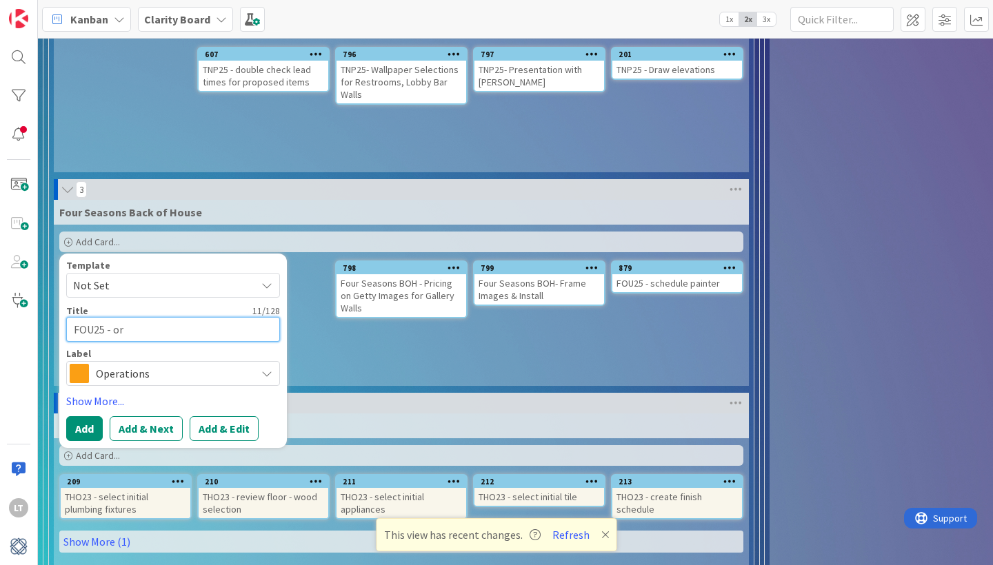
type textarea "FOU25 - ord"
type textarea "x"
type textarea "FOU25 - orde"
type textarea "x"
type textarea "FOU25 - order"
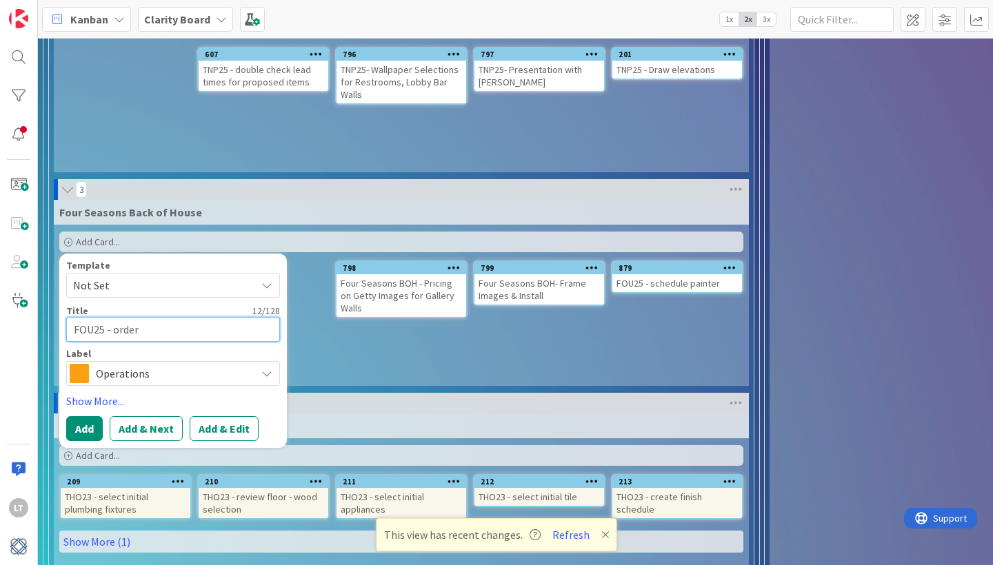
type textarea "x"
type textarea "FOU25 - order"
type textarea "x"
click at [125, 376] on span "Operations" at bounding box center [172, 373] width 153 height 19
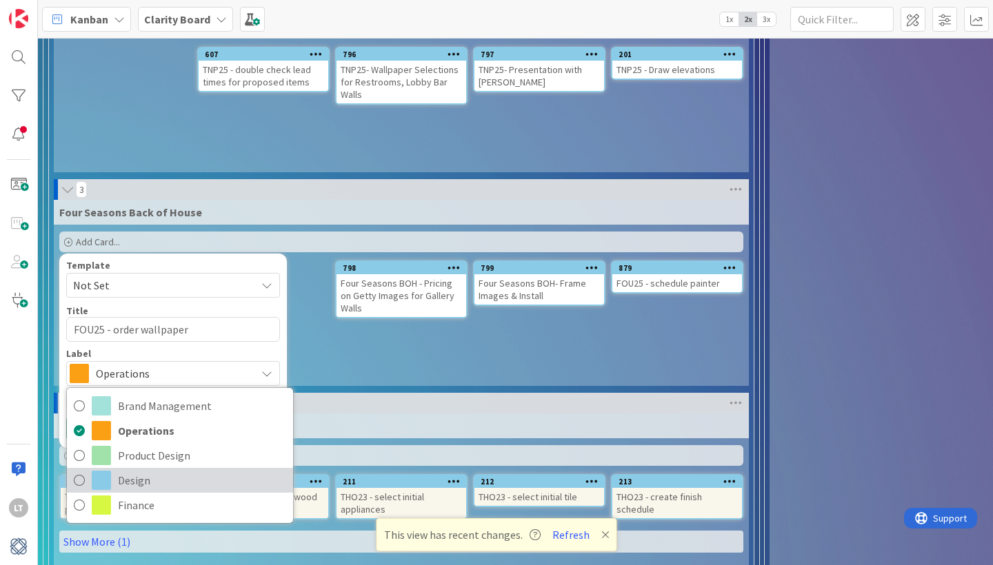
click at [114, 473] on link "Design" at bounding box center [180, 480] width 226 height 25
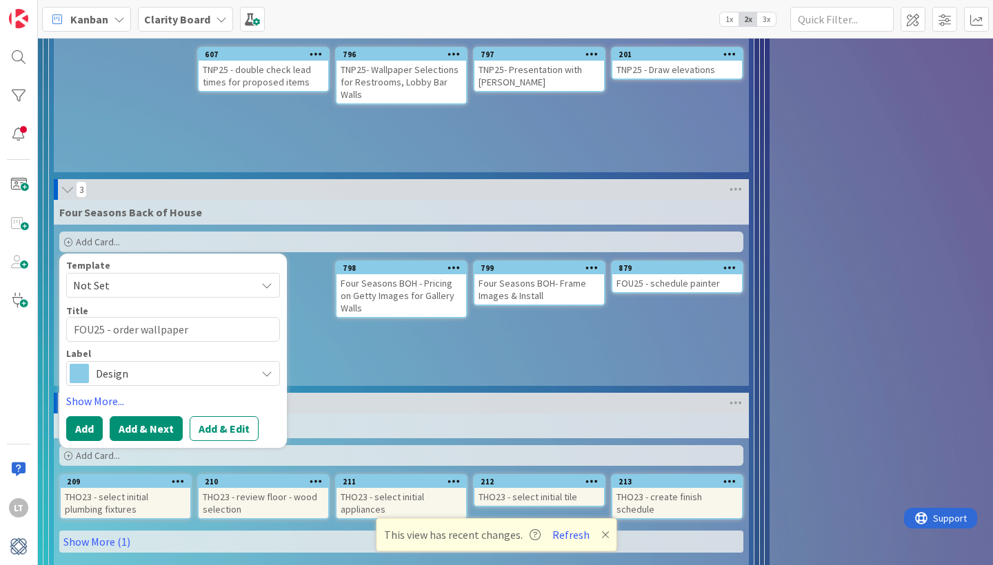
click at [135, 432] on button "Add & Next" at bounding box center [146, 428] width 73 height 25
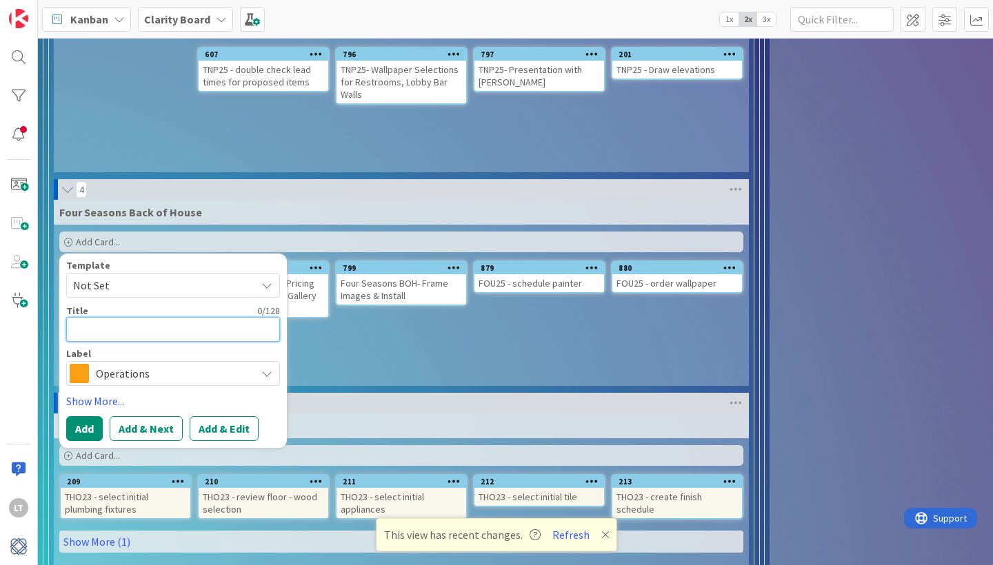
click at [121, 335] on textarea at bounding box center [173, 329] width 214 height 25
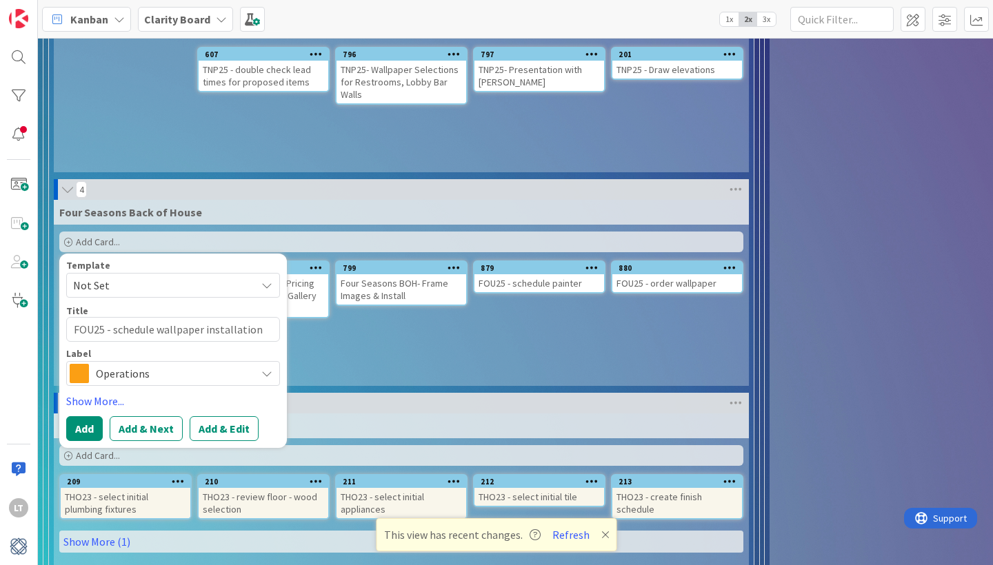
click at [118, 379] on span "Operations" at bounding box center [172, 373] width 153 height 19
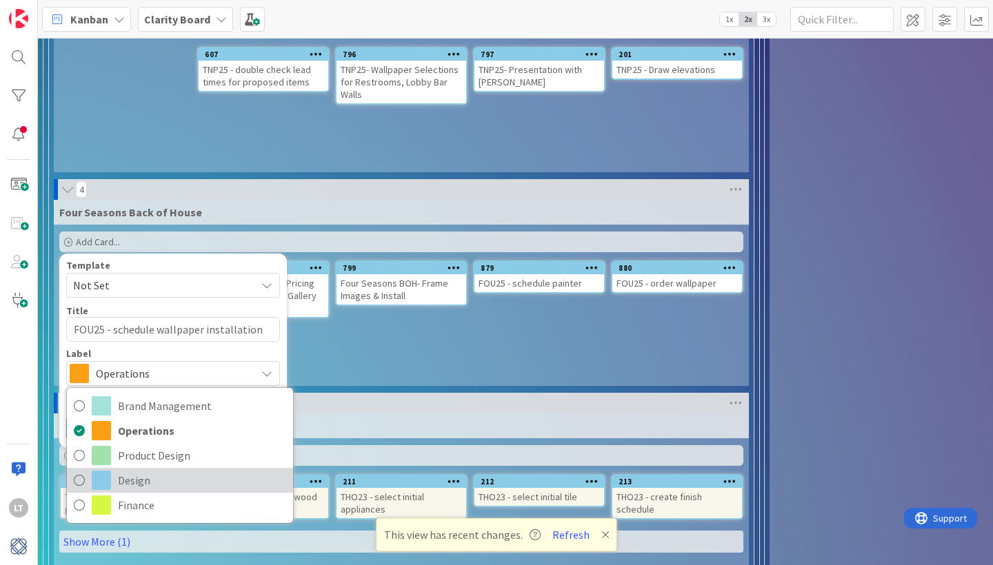
click at [110, 476] on span at bounding box center [101, 480] width 19 height 19
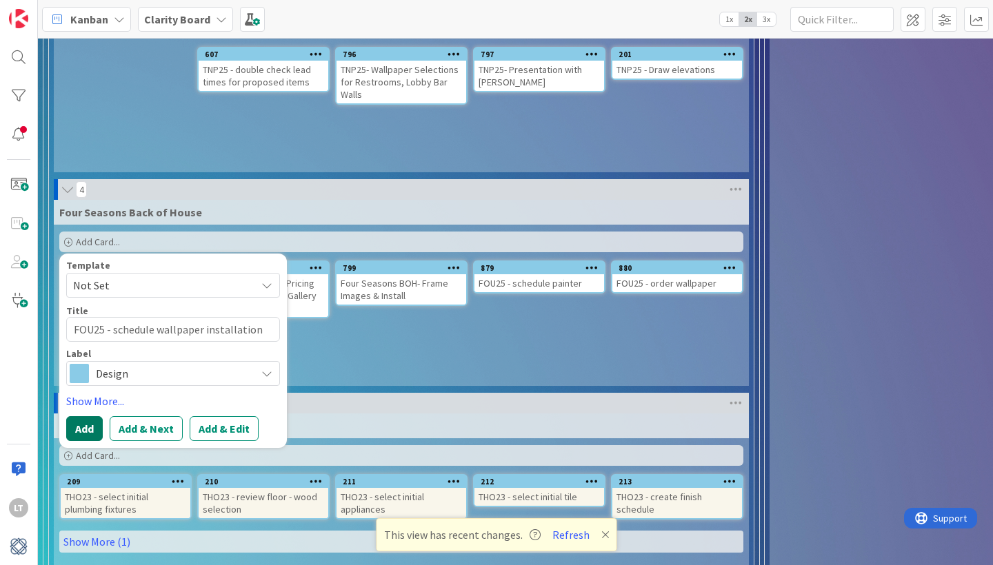
click at [77, 428] on button "Add" at bounding box center [84, 428] width 37 height 25
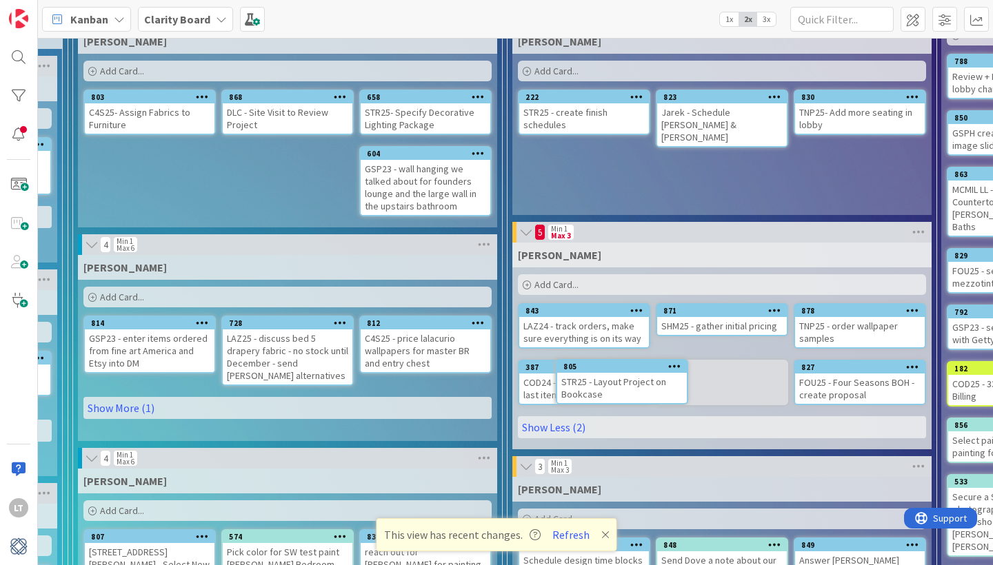
scroll to position [100, 692]
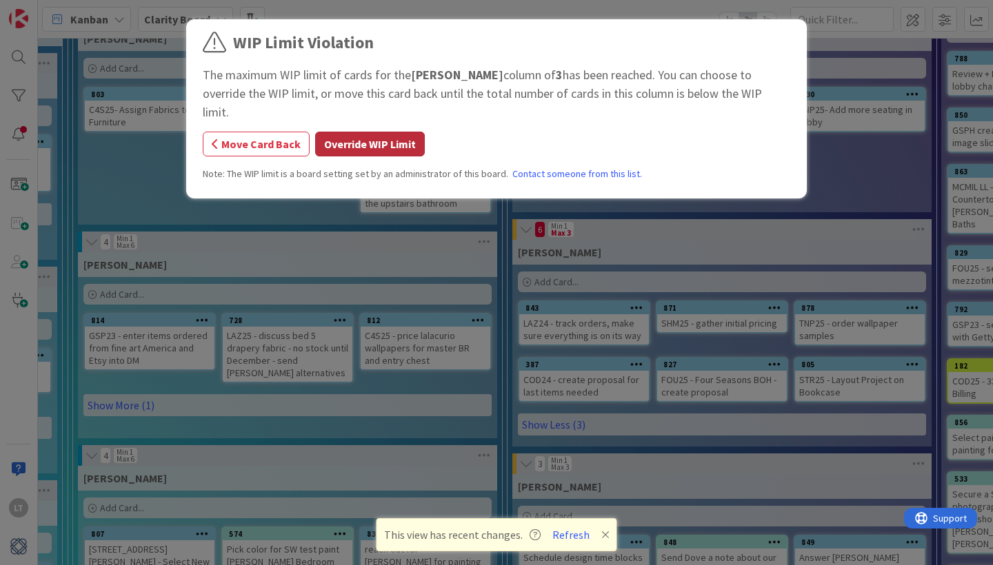
click at [383, 132] on button "Override WIP Limit" at bounding box center [370, 144] width 110 height 25
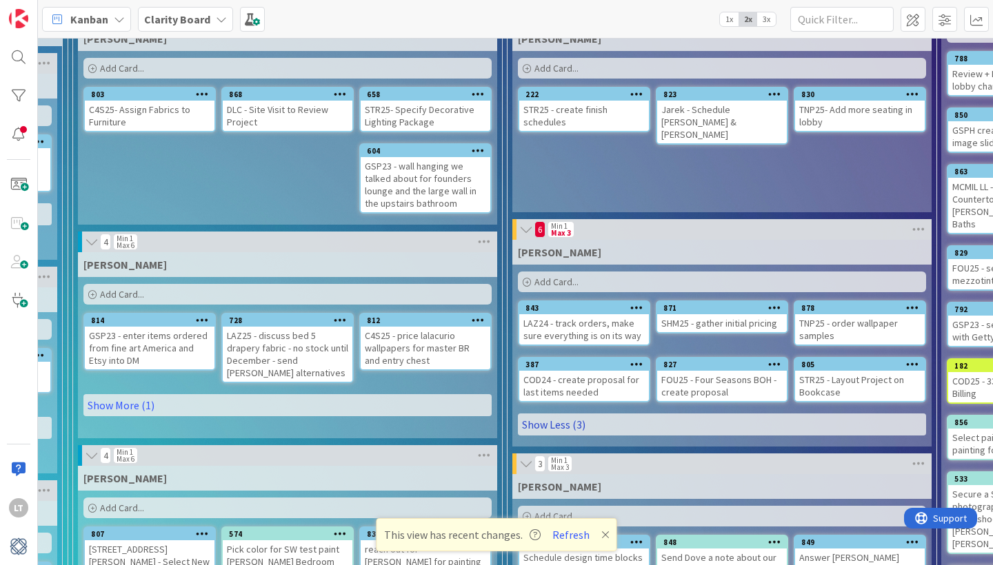
click at [560, 425] on link "Show Less (3)" at bounding box center [722, 425] width 408 height 22
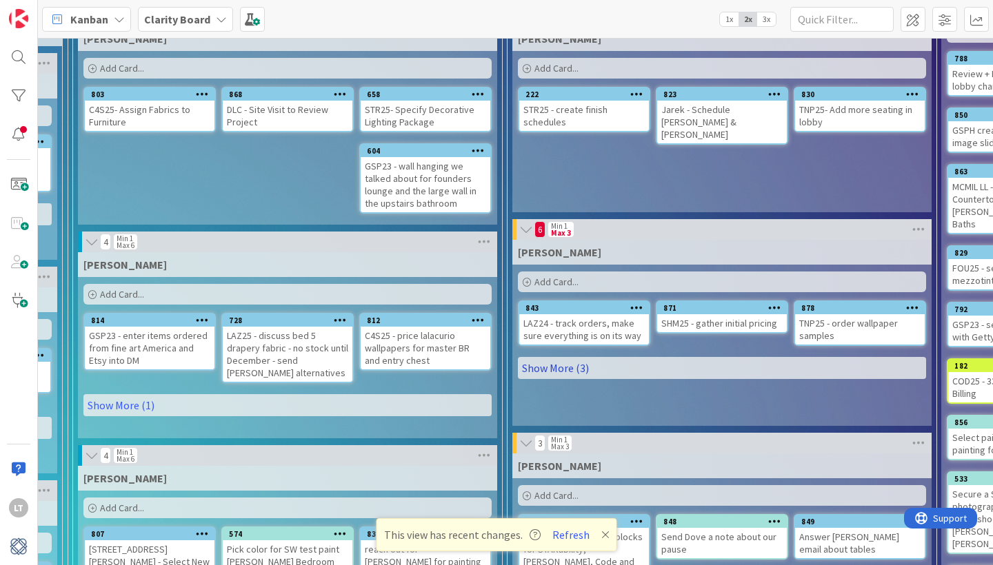
click at [556, 361] on link "Show More (3)" at bounding box center [722, 368] width 408 height 22
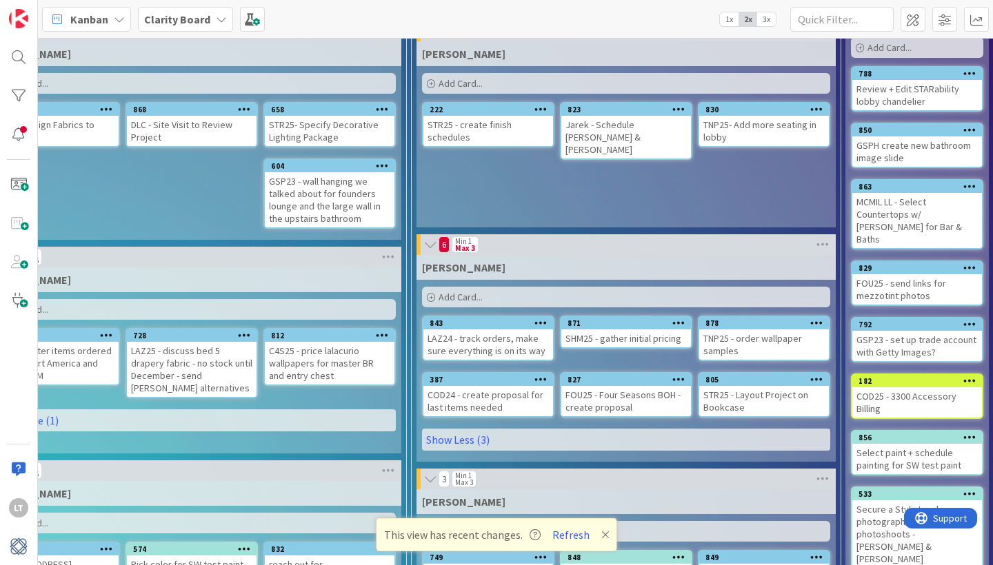
scroll to position [81, 799]
